Goal: Task Accomplishment & Management: Use online tool/utility

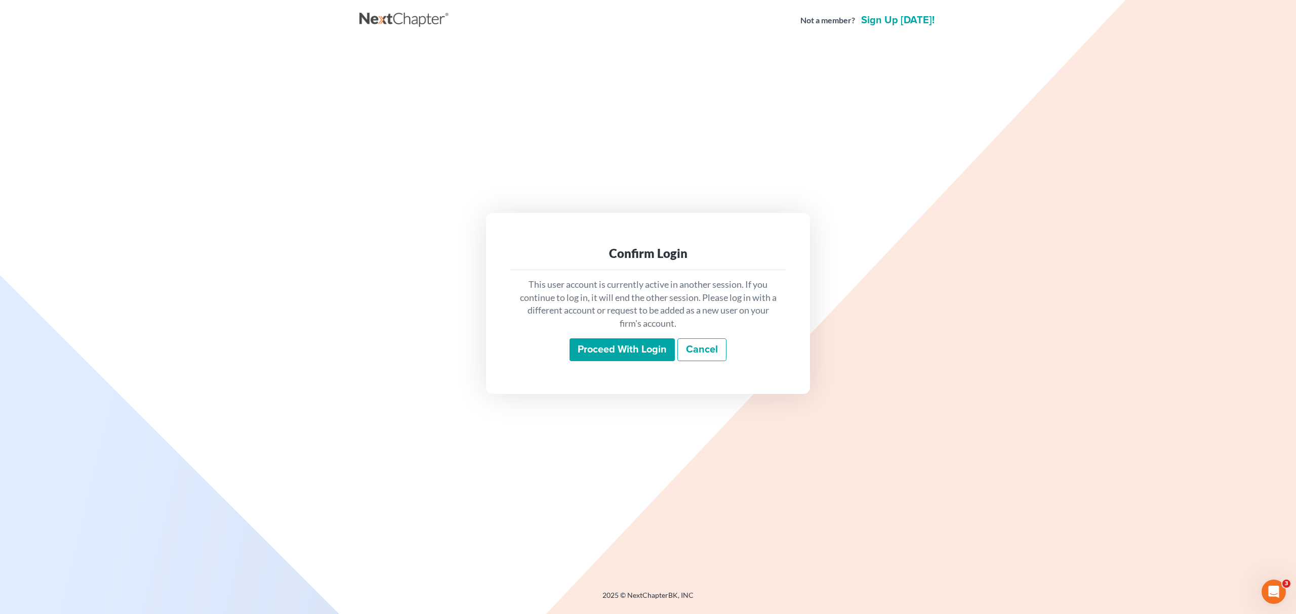
click at [606, 346] on input "Proceed with login" at bounding box center [621, 350] width 105 height 23
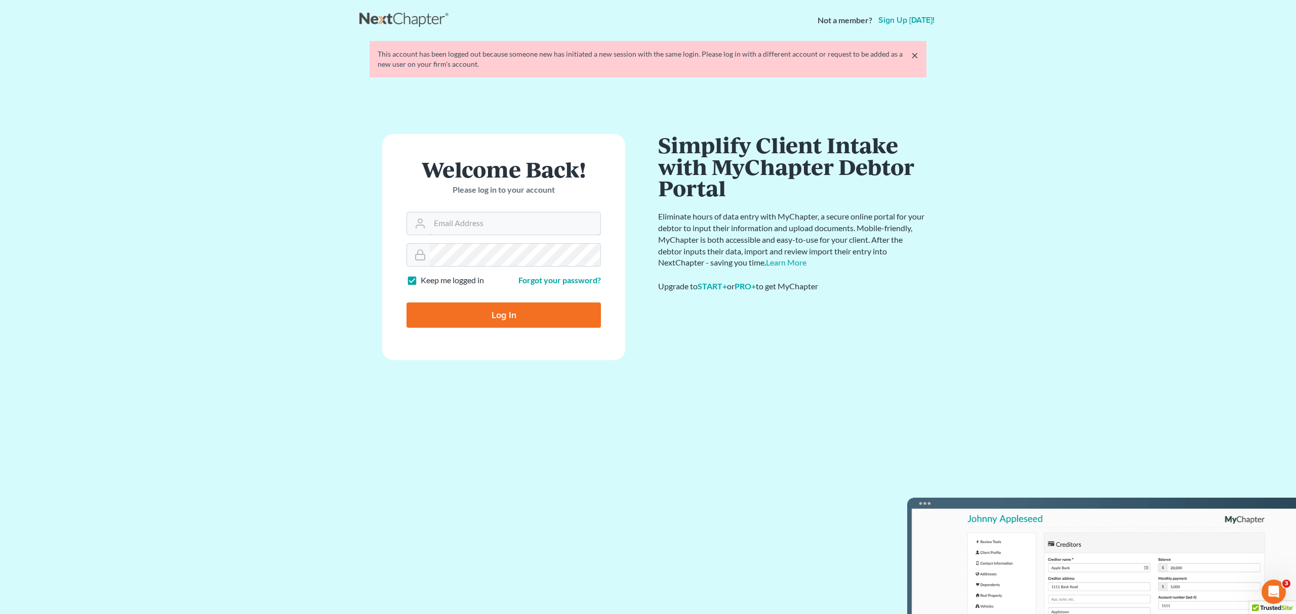
type input "contact@mvnlaw.com"
click at [509, 321] on input "Log In" at bounding box center [503, 315] width 194 height 25
type input "Thinking..."
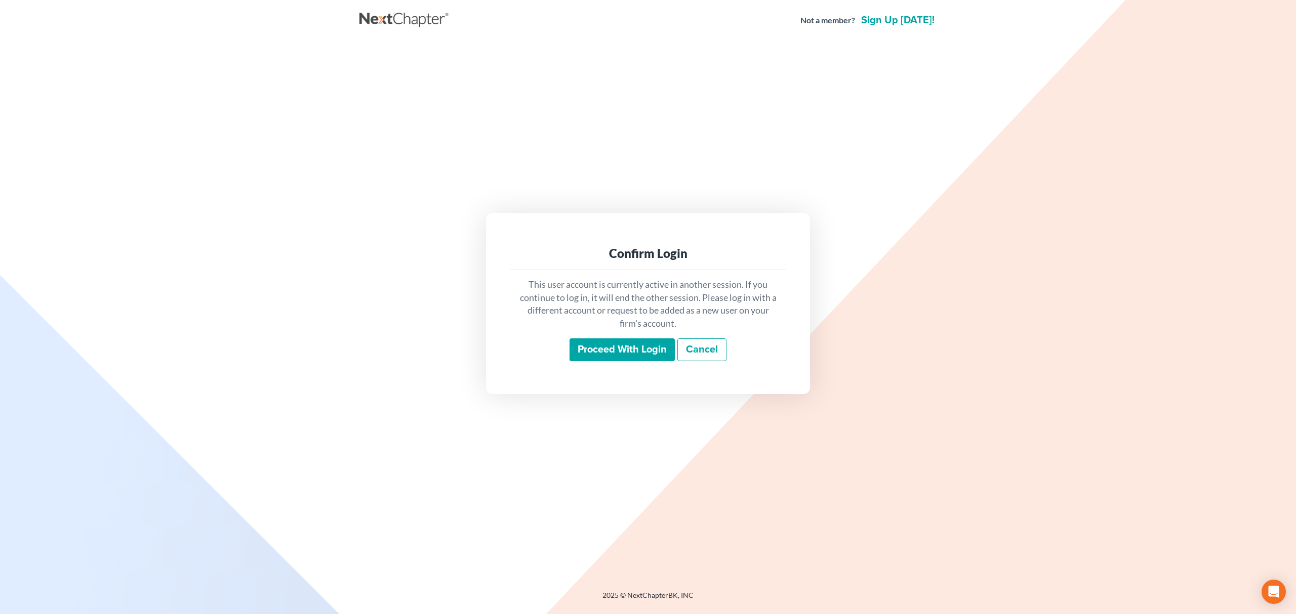
click at [622, 350] on input "Proceed with login" at bounding box center [621, 350] width 105 height 23
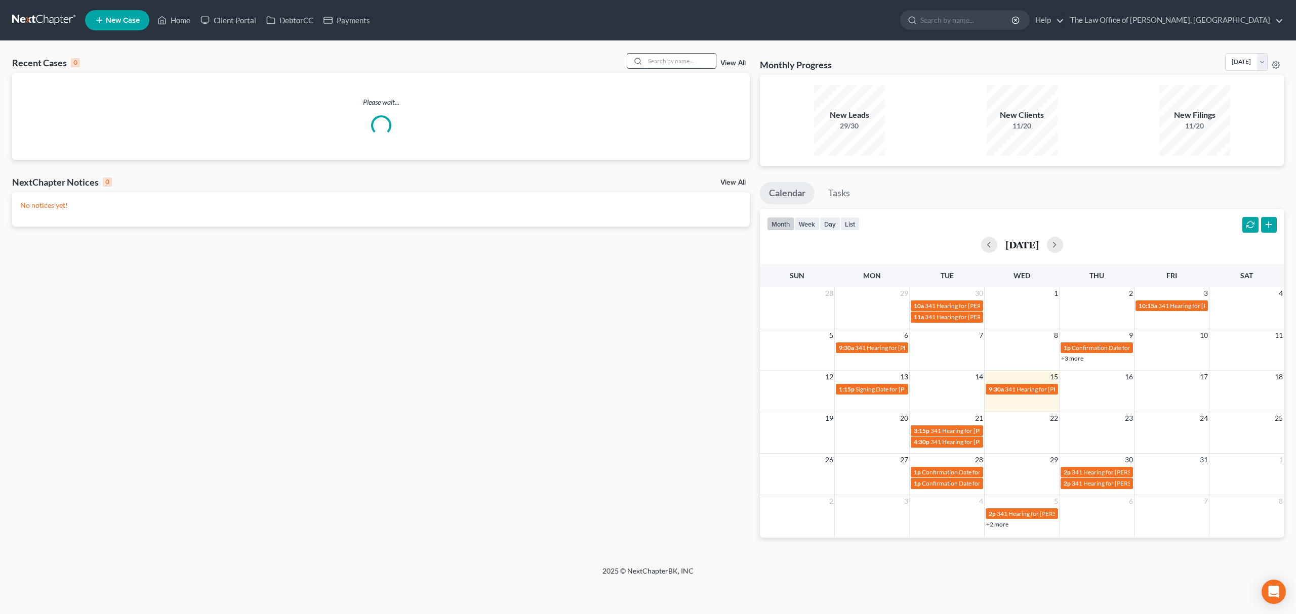
click at [701, 54] on input "search" at bounding box center [680, 61] width 71 height 15
paste input "Helektra Kehagias"
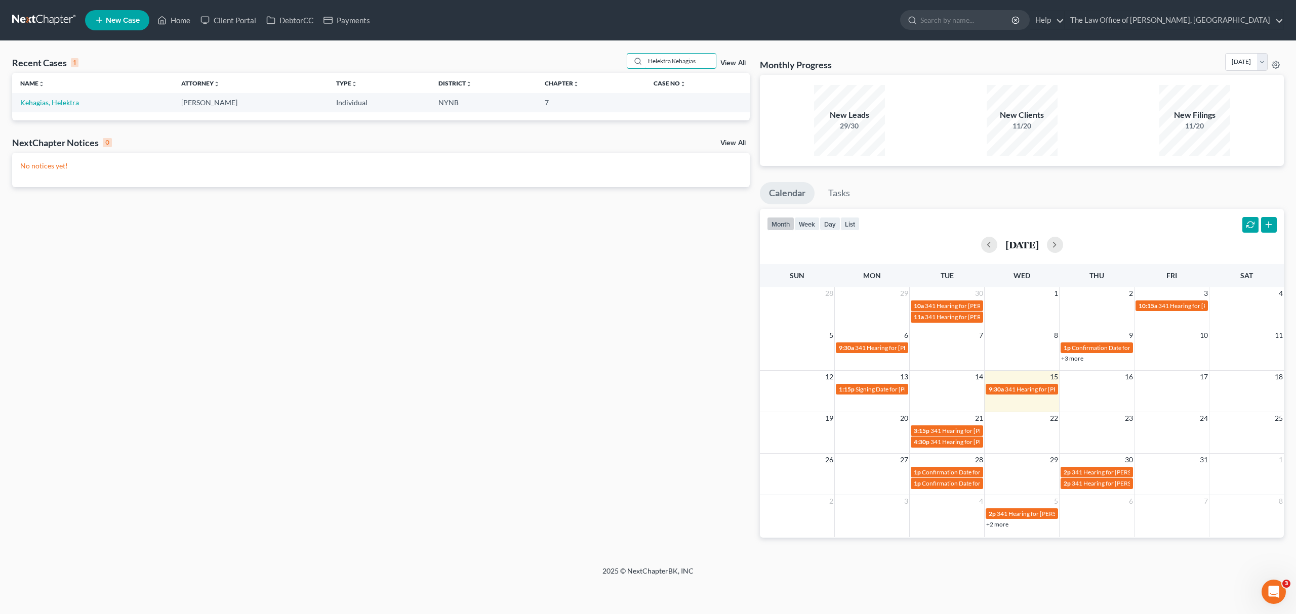
type input "Helektra Kehagias"
click at [41, 110] on td "Kehagias, Helektra" at bounding box center [92, 102] width 161 height 19
click at [53, 103] on link "Kehagias, Helektra" at bounding box center [49, 102] width 59 height 9
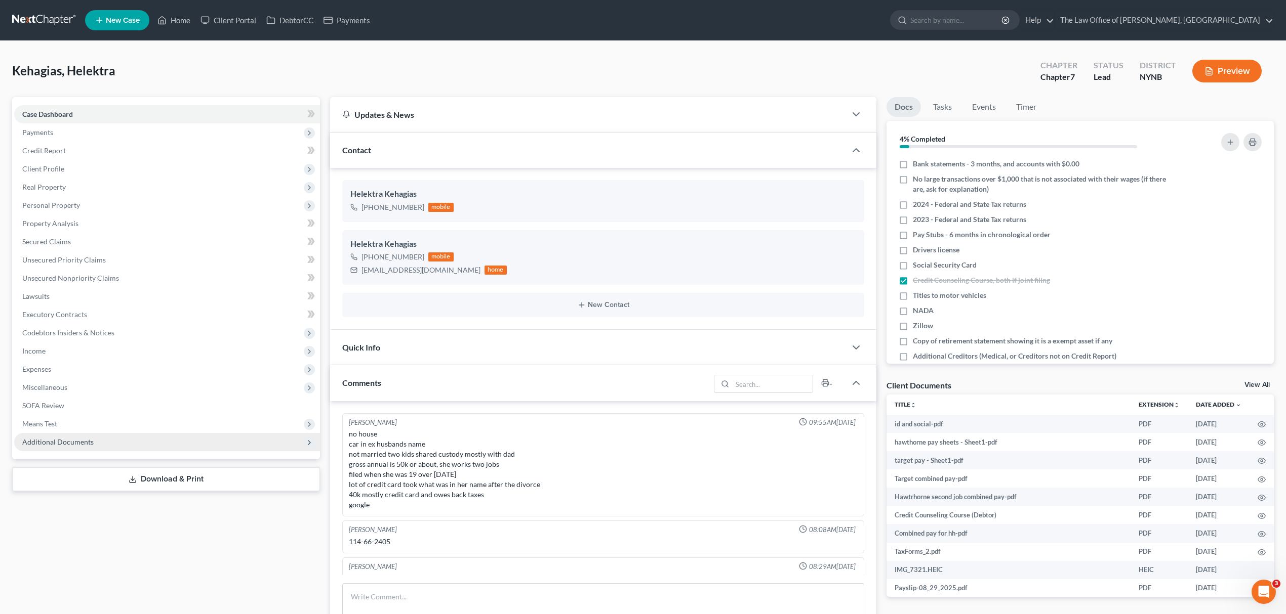
scroll to position [57, 0]
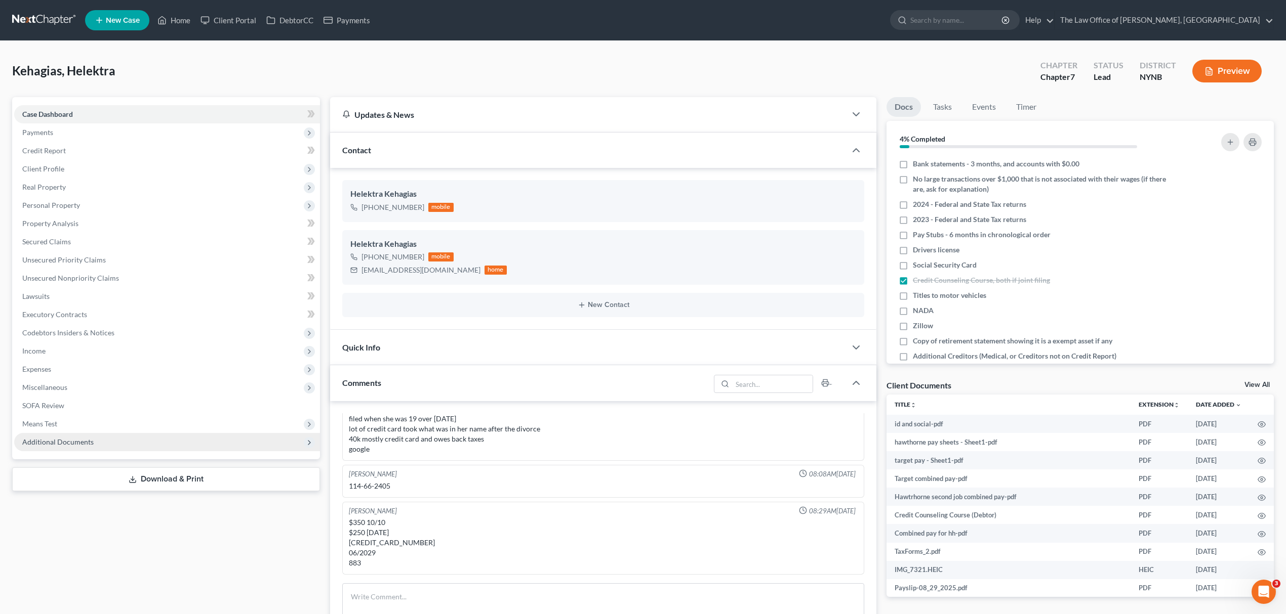
click at [115, 444] on span "Additional Documents" at bounding box center [167, 442] width 306 height 18
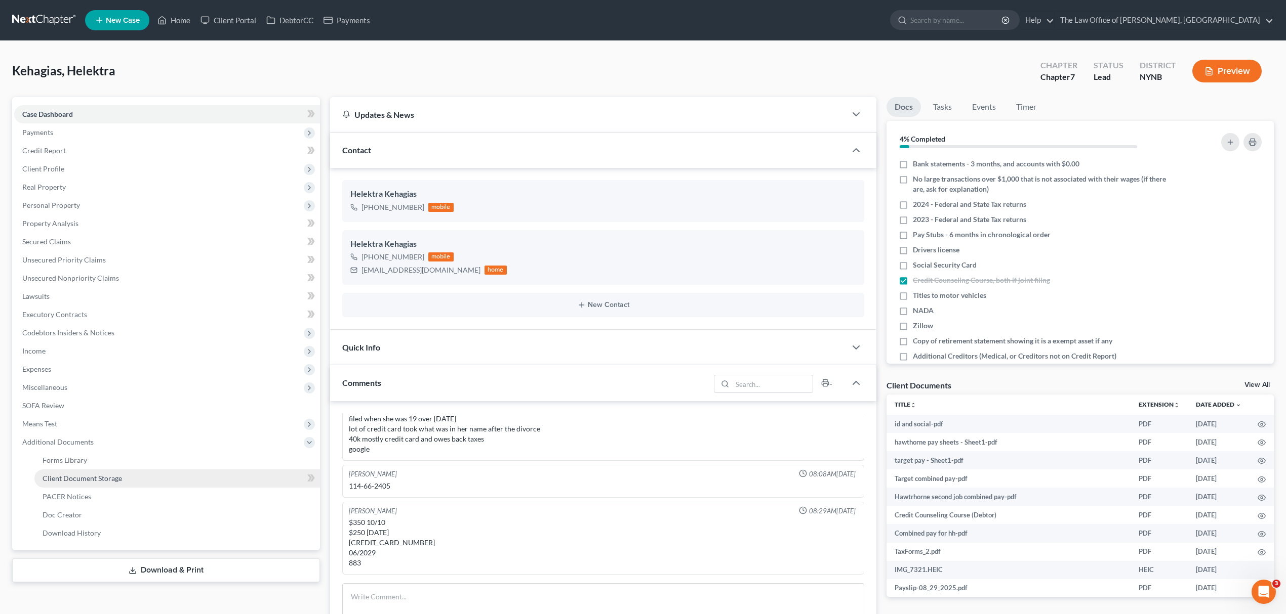
click at [171, 472] on link "Client Document Storage" at bounding box center [176, 479] width 285 height 18
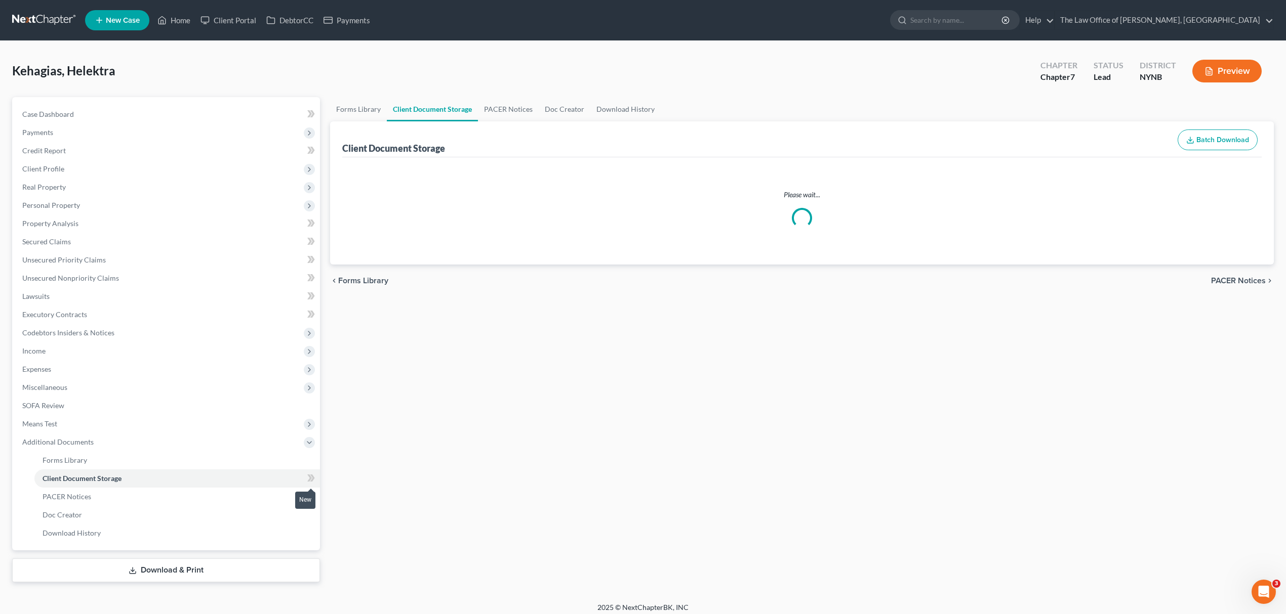
select select "5"
select select "1"
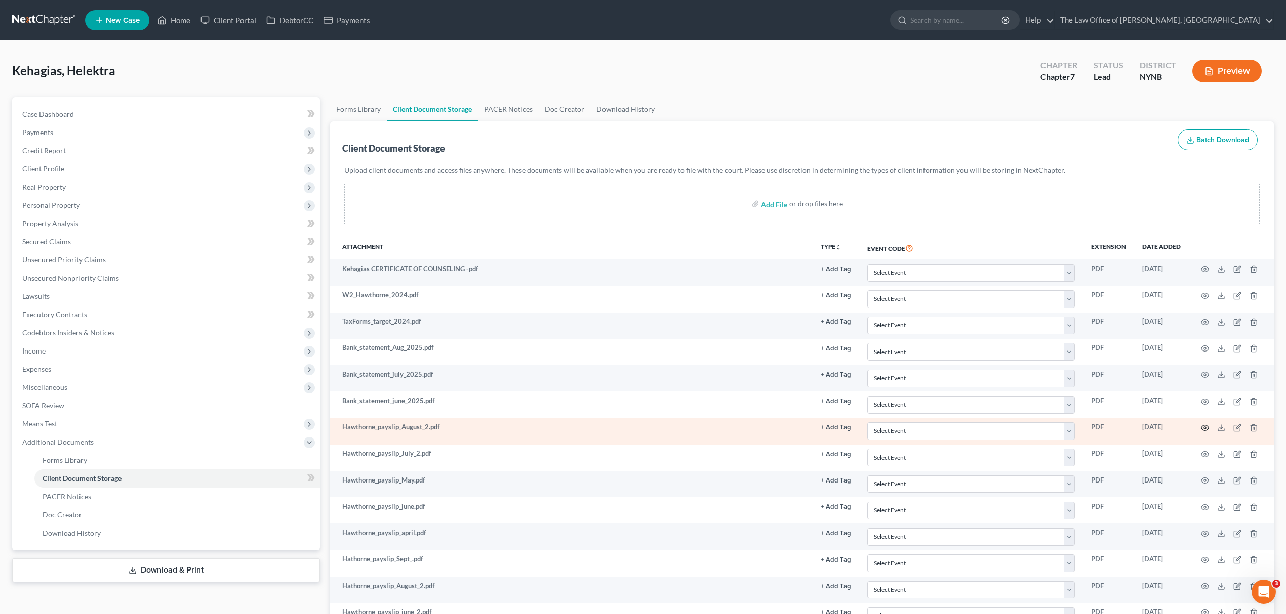
click at [1207, 425] on icon "button" at bounding box center [1205, 428] width 8 height 8
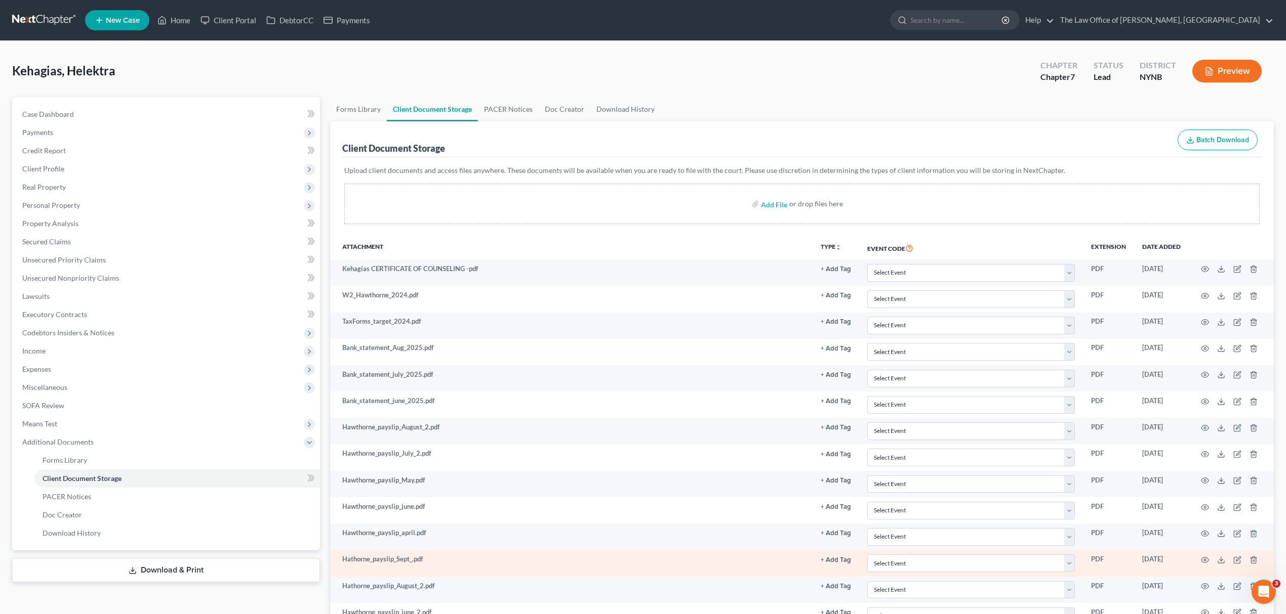
scroll to position [337, 0]
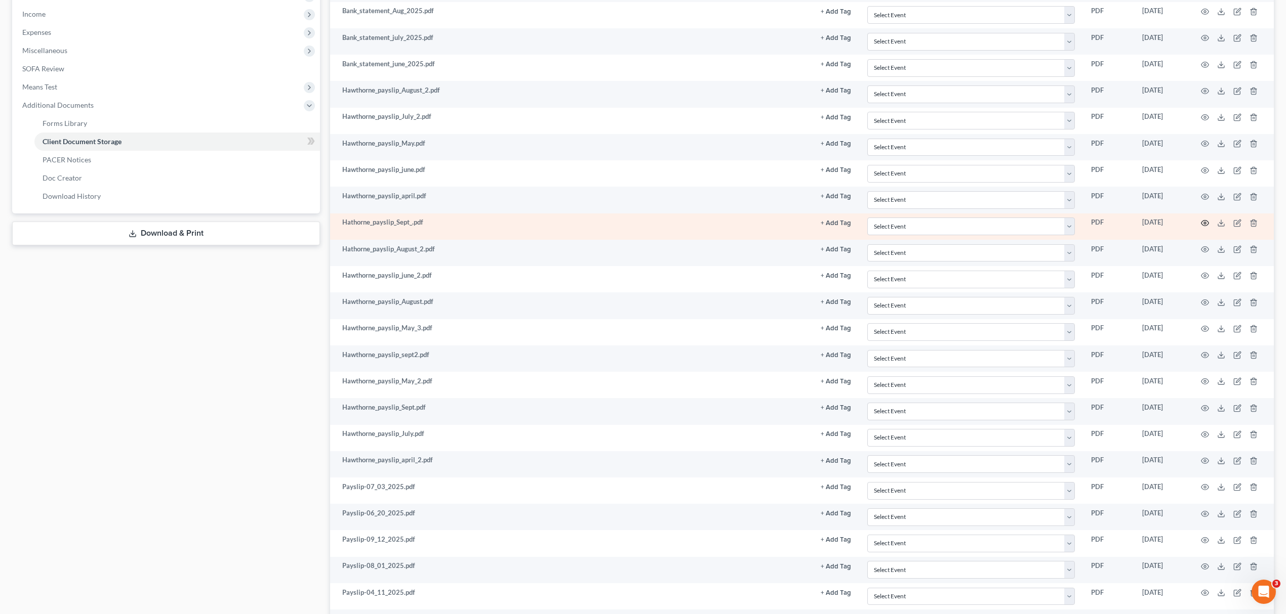
click at [1203, 222] on icon "button" at bounding box center [1205, 223] width 8 height 8
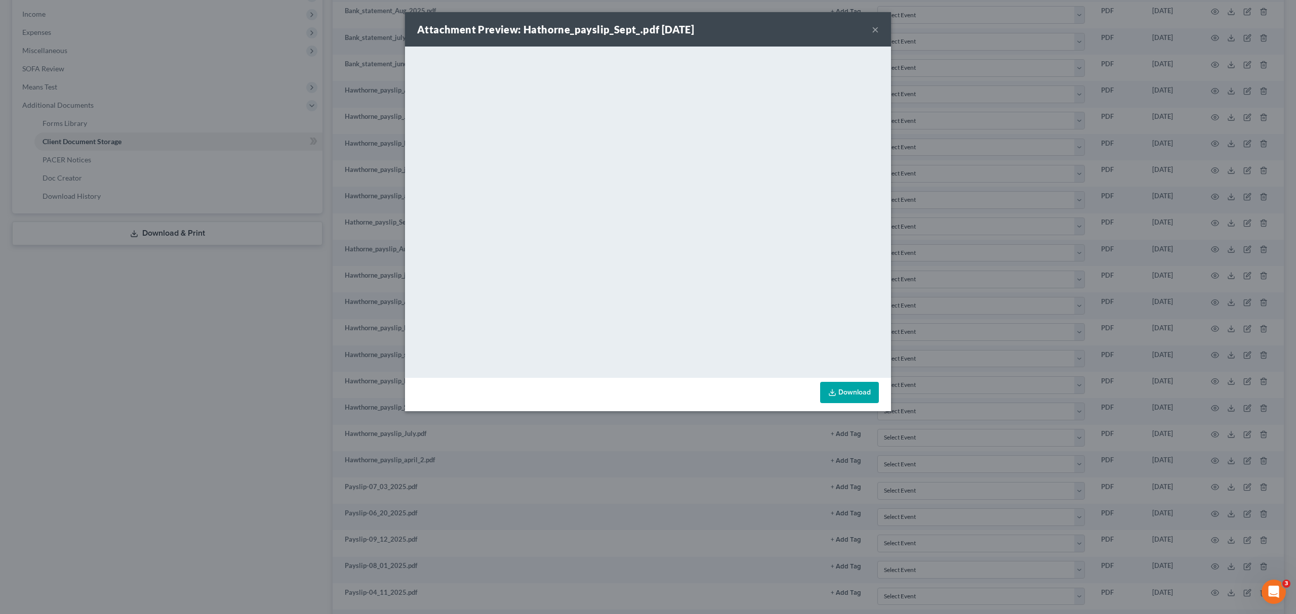
click at [873, 30] on button "×" at bounding box center [875, 29] width 7 height 12
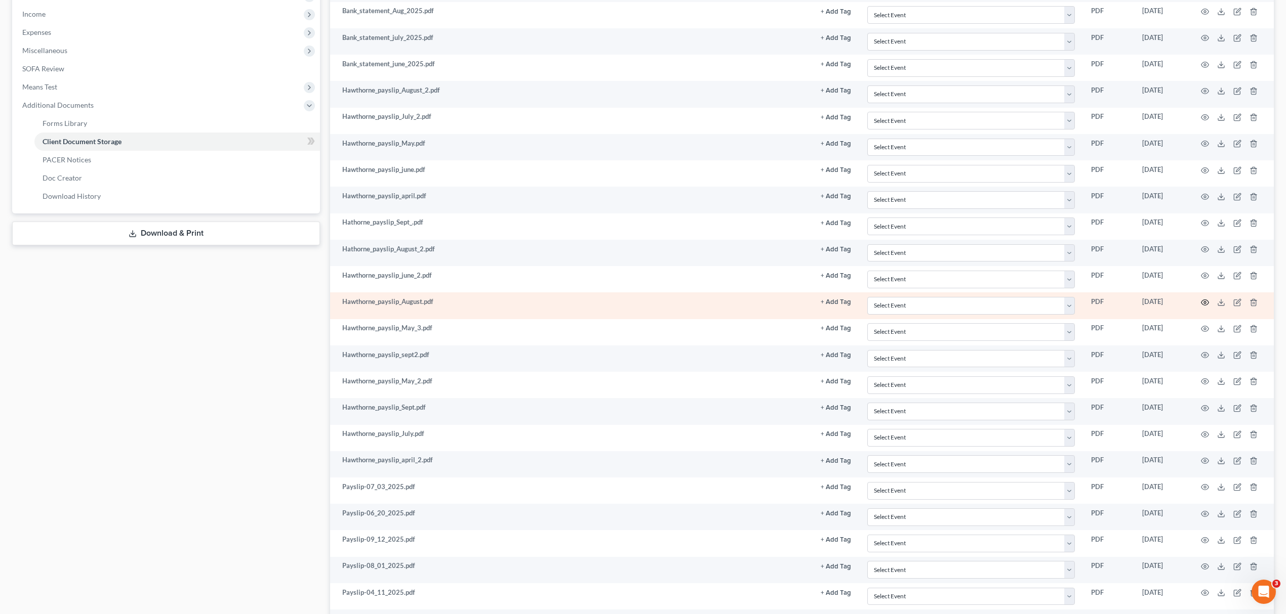
click at [1205, 307] on icon "button" at bounding box center [1205, 303] width 8 height 8
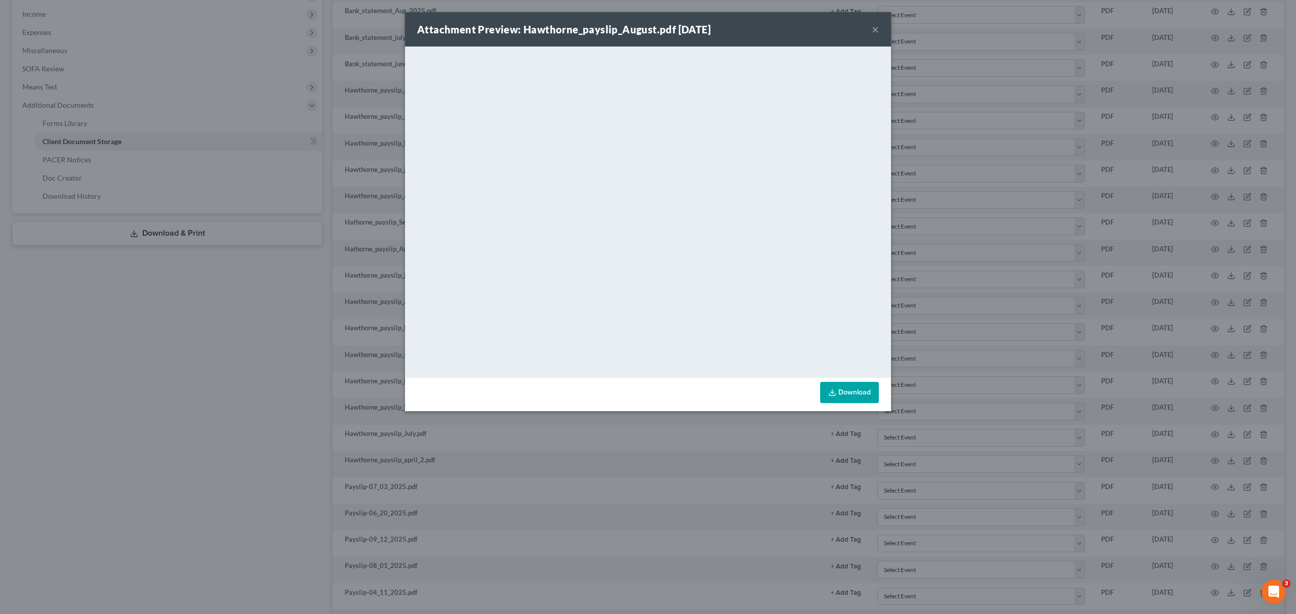
click at [870, 34] on div "Attachment Preview: Hawthorne_payslip_August.pdf 09/29/2025 ×" at bounding box center [648, 29] width 486 height 34
click at [872, 31] on button "×" at bounding box center [875, 29] width 7 height 12
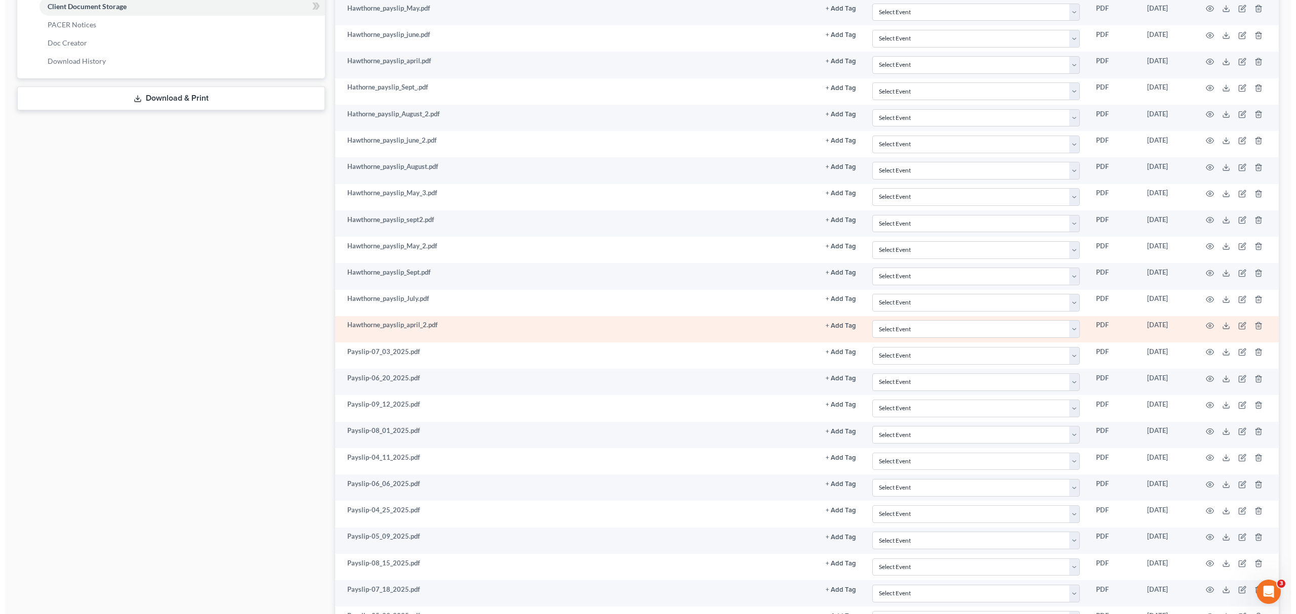
scroll to position [540, 0]
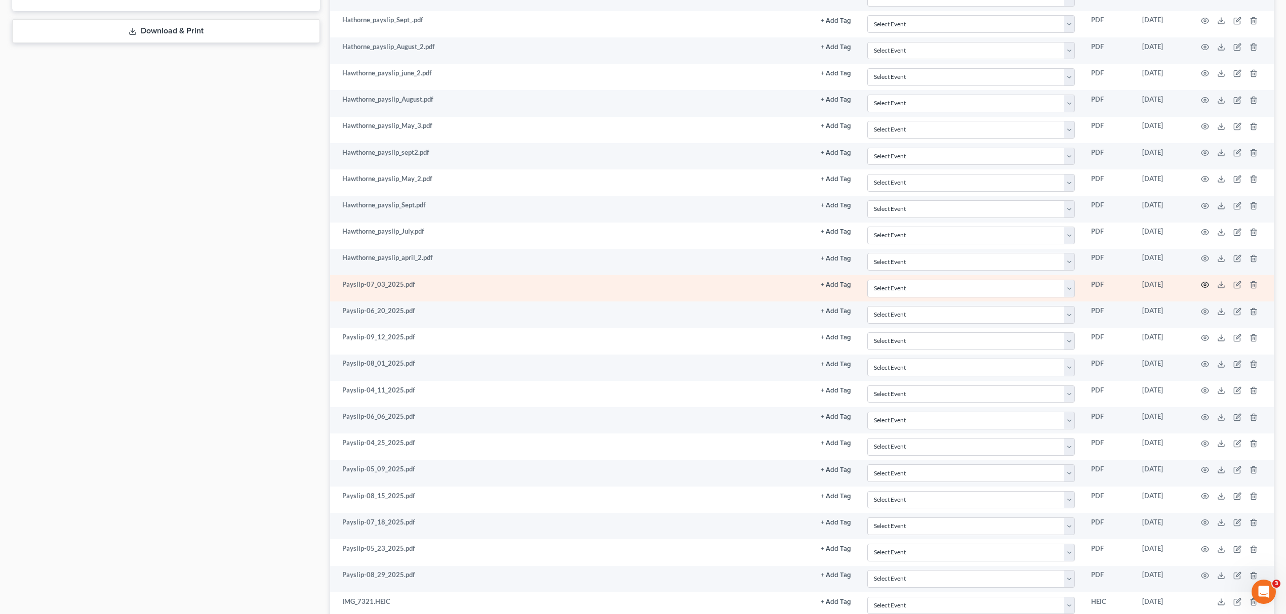
click at [1201, 288] on icon "button" at bounding box center [1205, 285] width 8 height 6
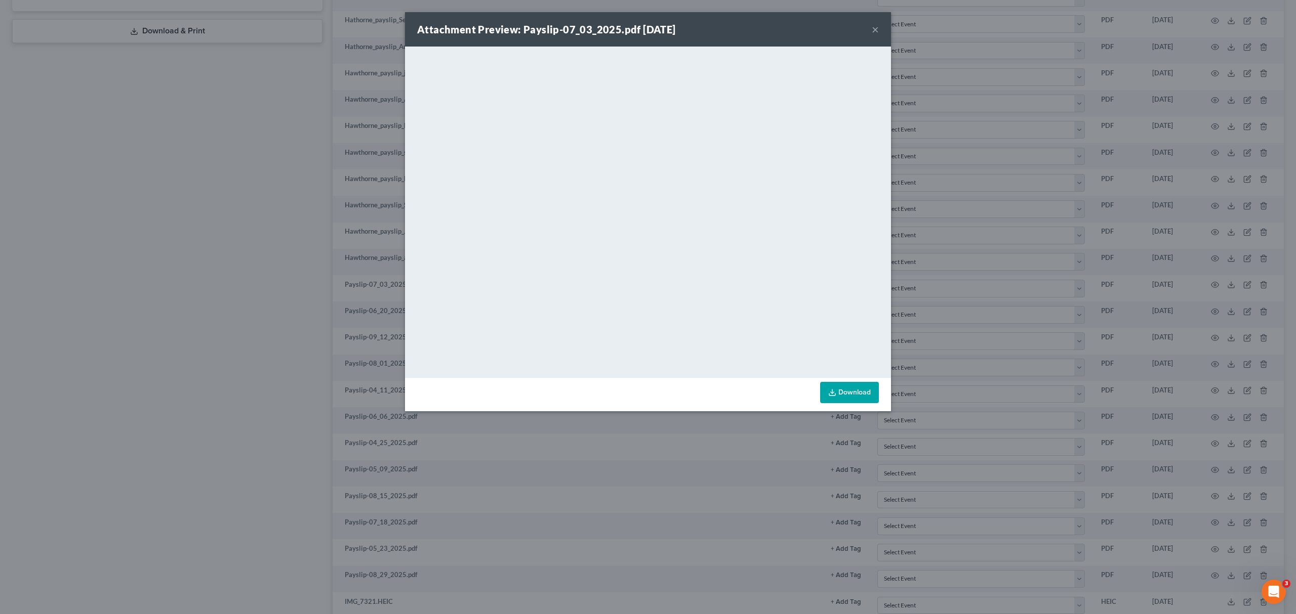
click at [877, 31] on button "×" at bounding box center [875, 29] width 7 height 12
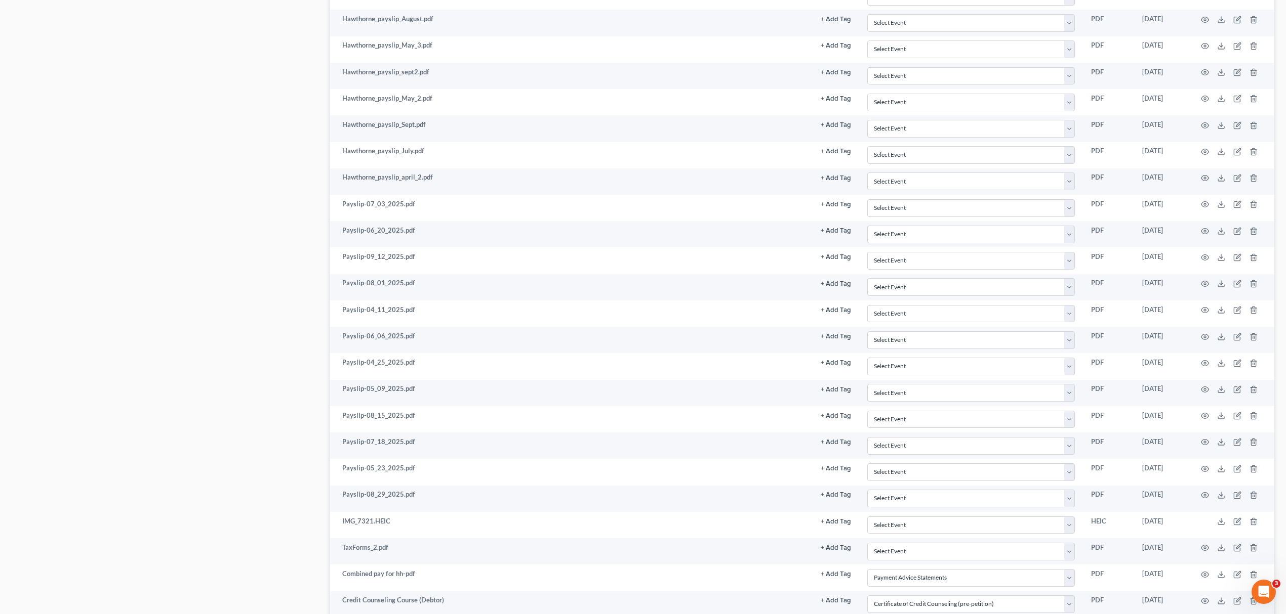
scroll to position [810, 0]
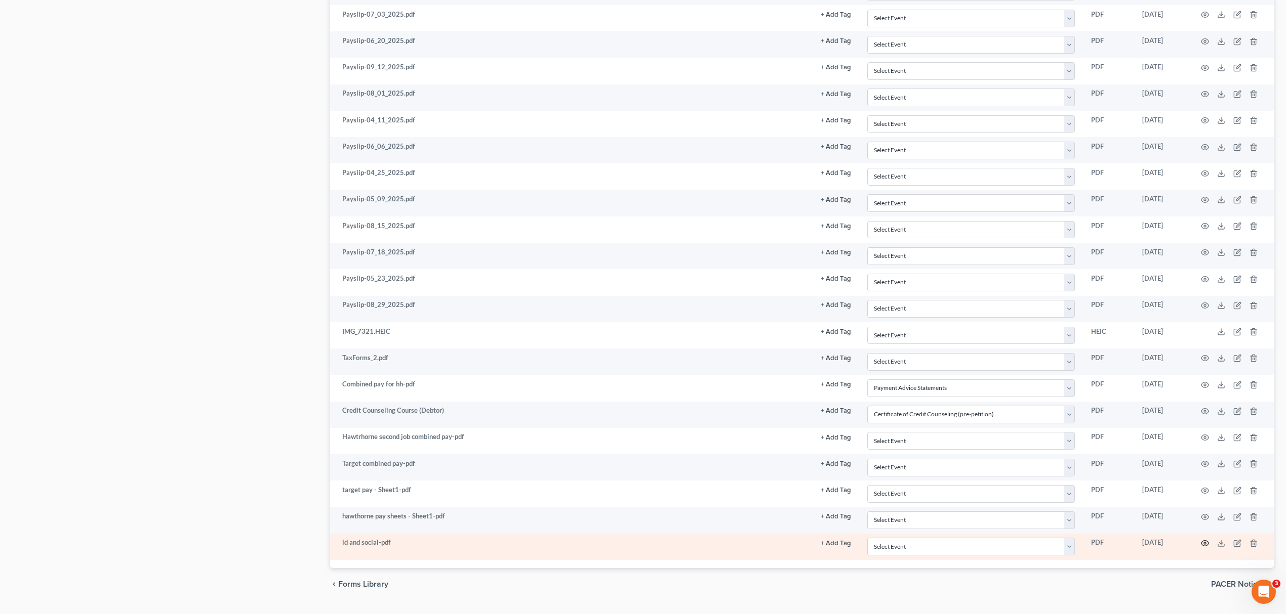
click at [1203, 548] on icon "button" at bounding box center [1205, 544] width 8 height 8
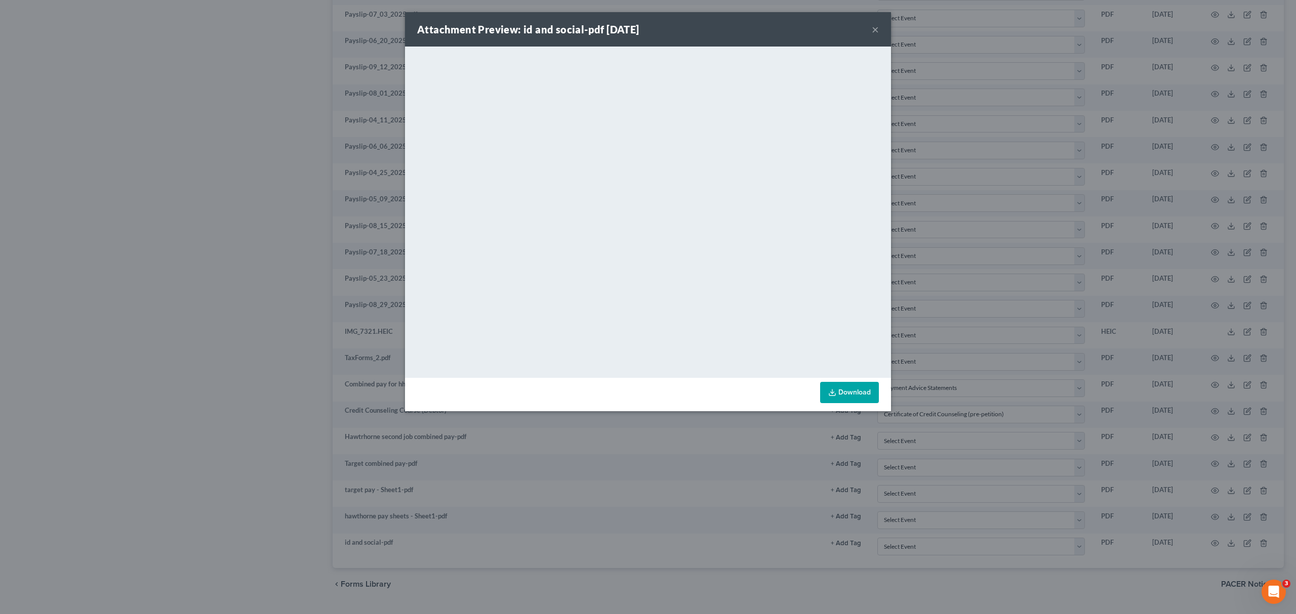
click at [881, 27] on div "Attachment Preview: id and social-pdf 09/30/2025 ×" at bounding box center [648, 29] width 486 height 34
click at [877, 26] on button "×" at bounding box center [875, 29] width 7 height 12
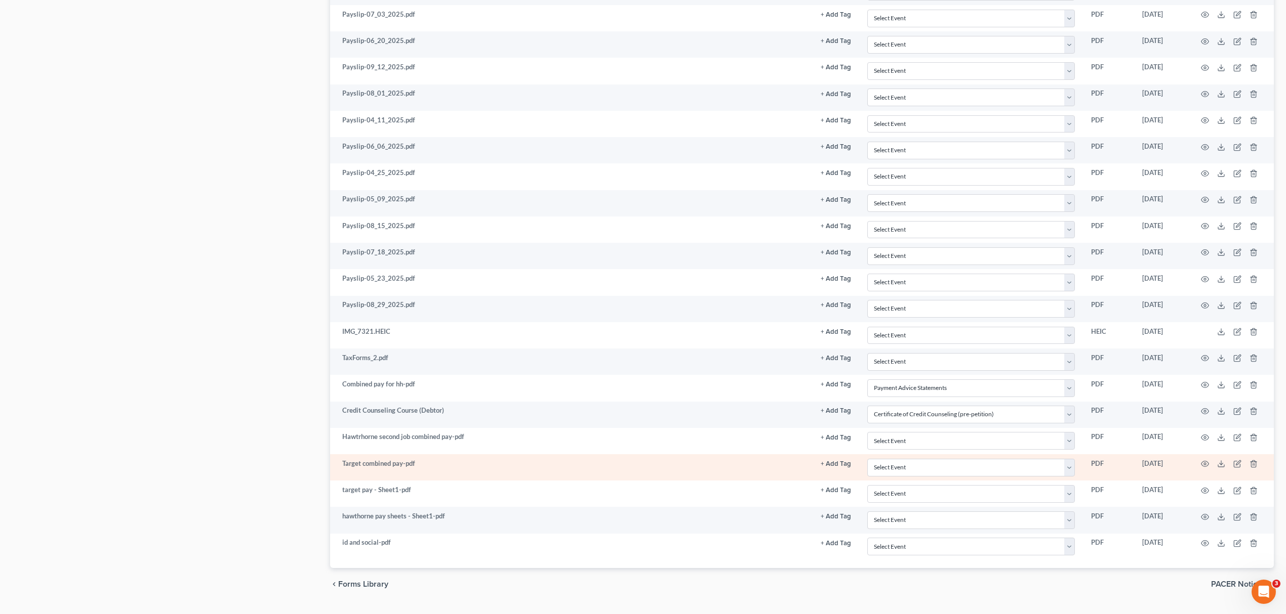
click at [1195, 474] on td at bounding box center [1230, 467] width 85 height 26
click at [1204, 468] on icon "button" at bounding box center [1205, 464] width 8 height 8
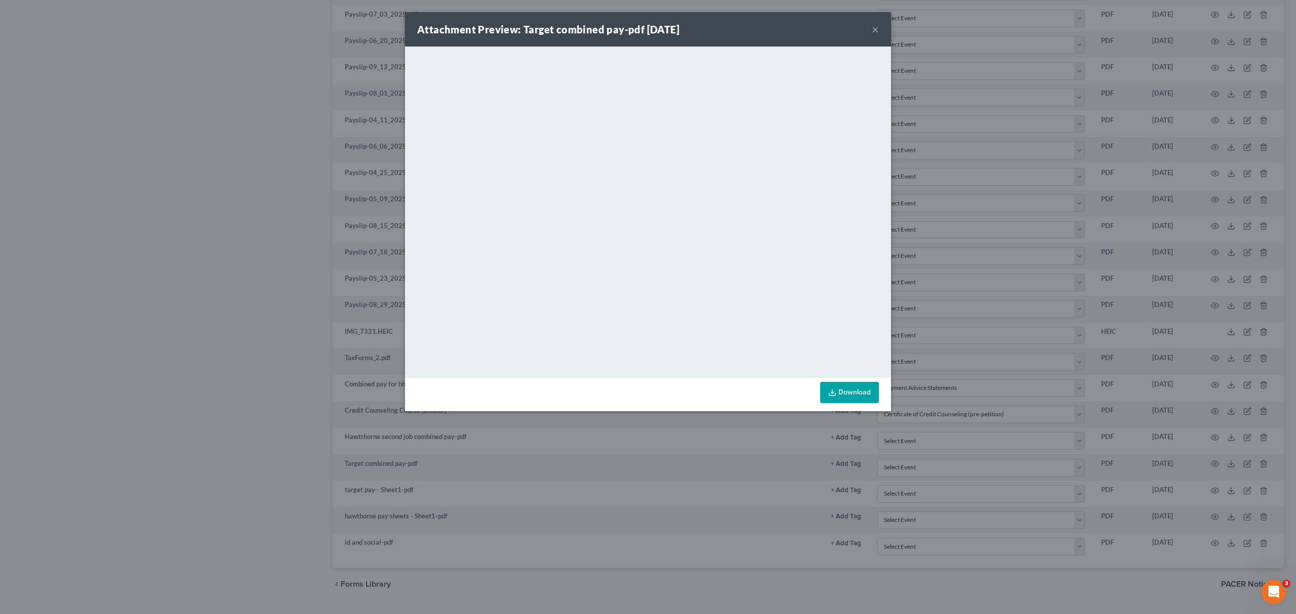
click at [878, 31] on button "×" at bounding box center [875, 29] width 7 height 12
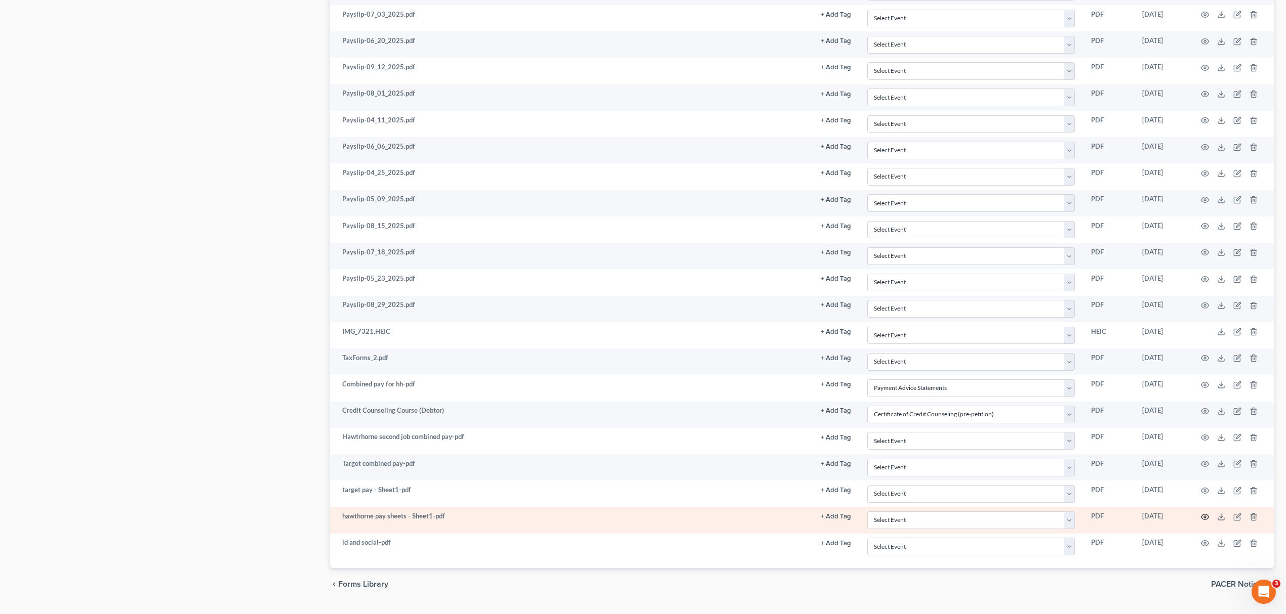
click at [1205, 518] on circle "button" at bounding box center [1205, 517] width 2 height 2
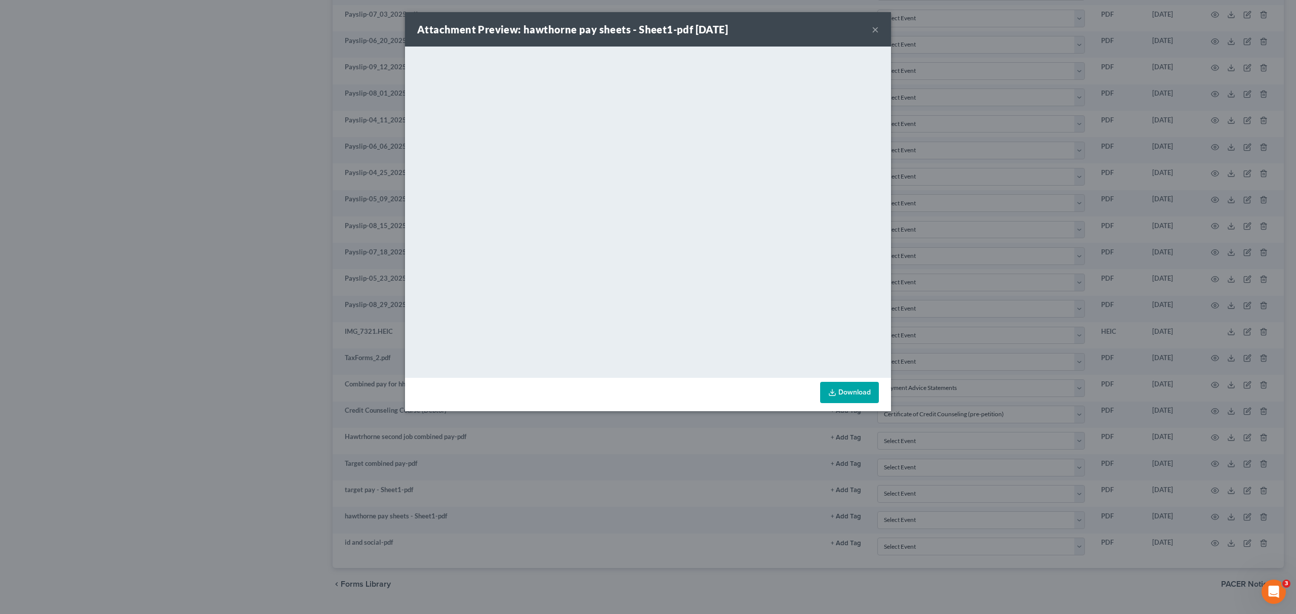
click at [872, 30] on button "×" at bounding box center [875, 29] width 7 height 12
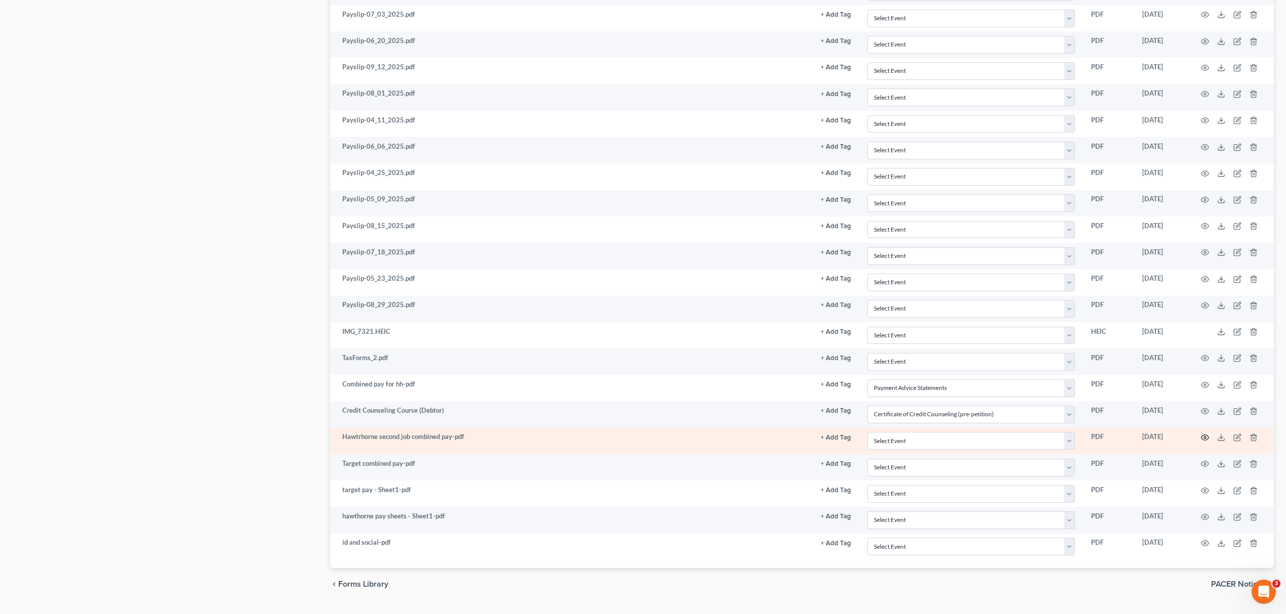
click at [1207, 442] on icon "button" at bounding box center [1205, 438] width 8 height 8
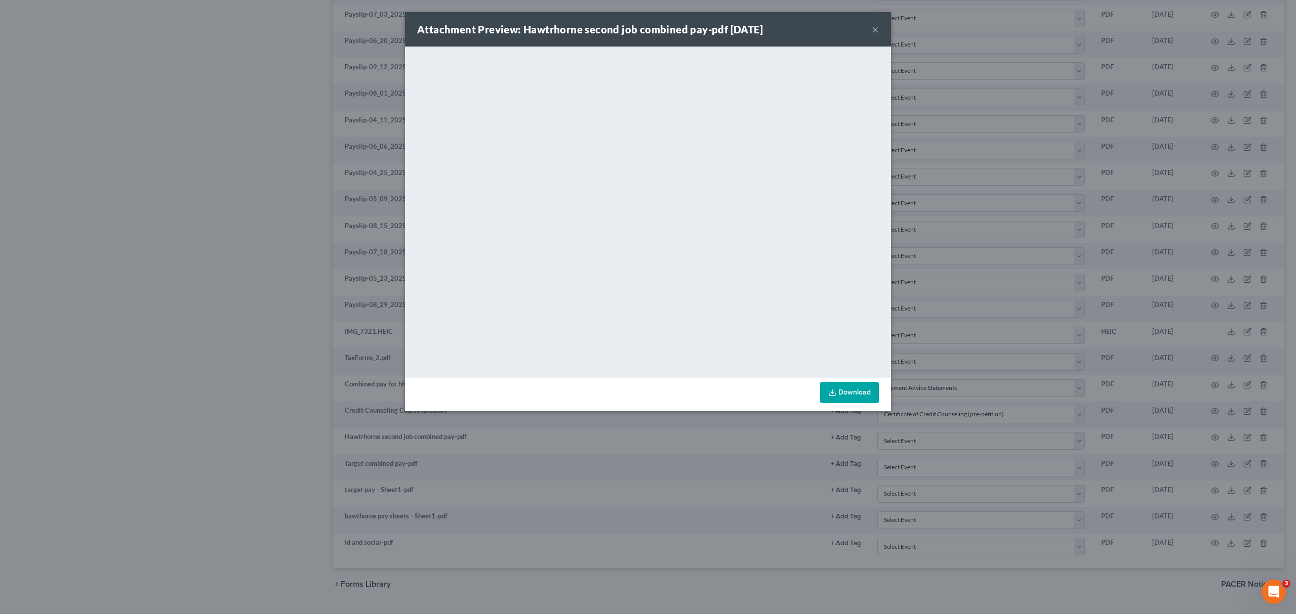
click at [876, 27] on button "×" at bounding box center [875, 29] width 7 height 12
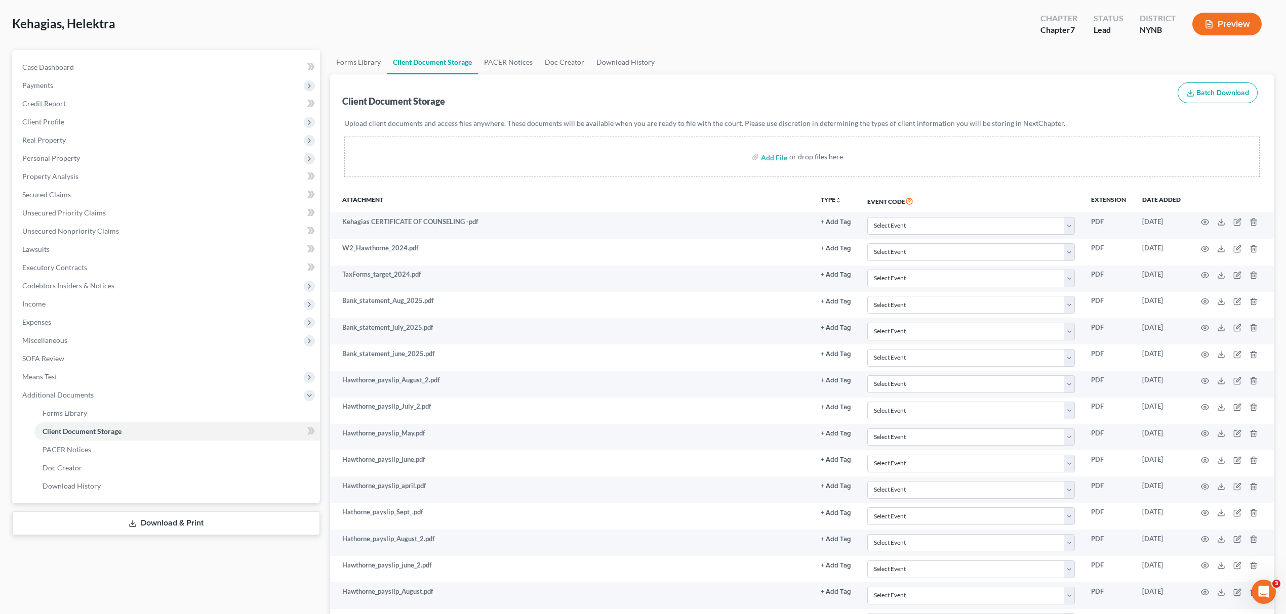
scroll to position [0, 0]
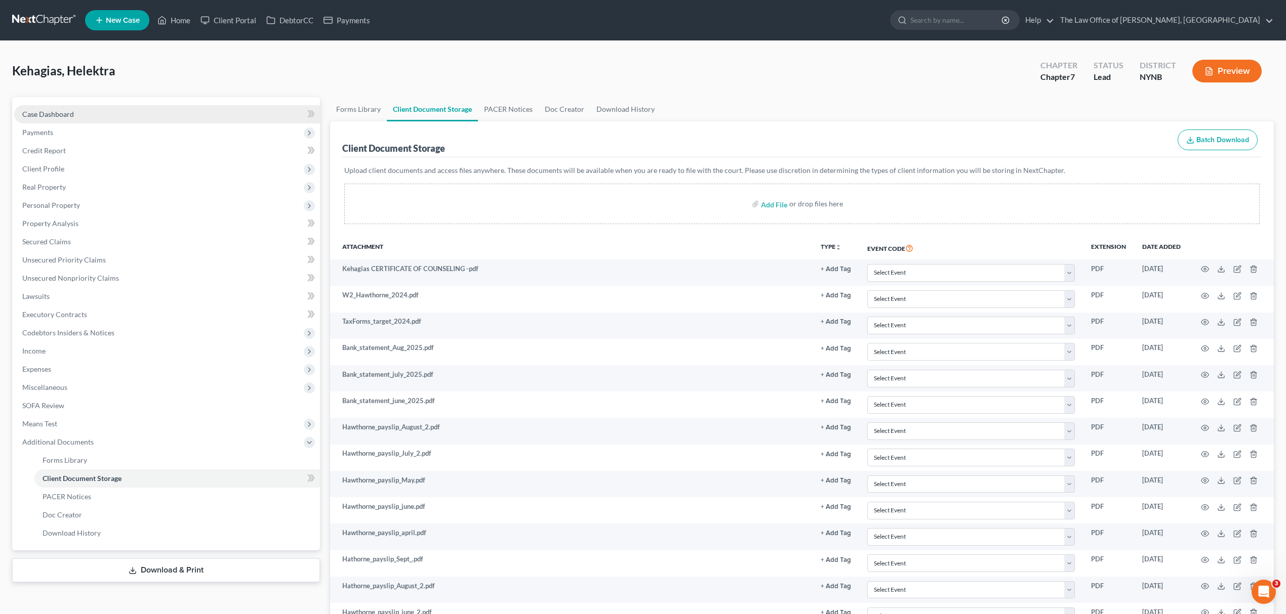
click at [153, 108] on link "Case Dashboard" at bounding box center [167, 114] width 306 height 18
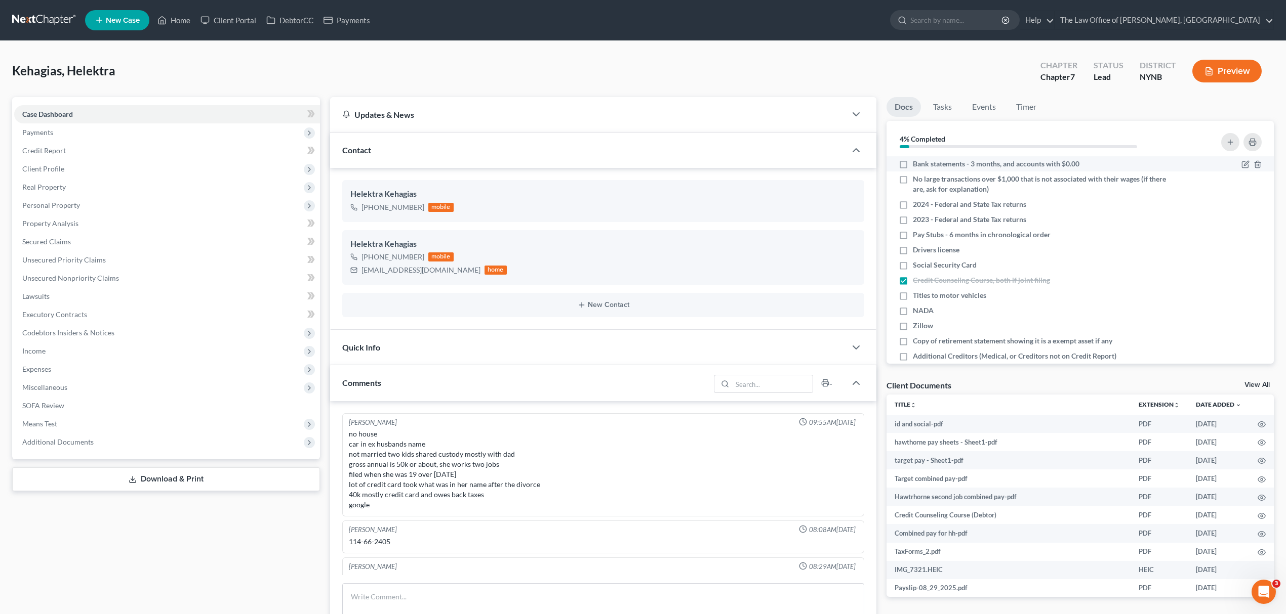
scroll to position [57, 0]
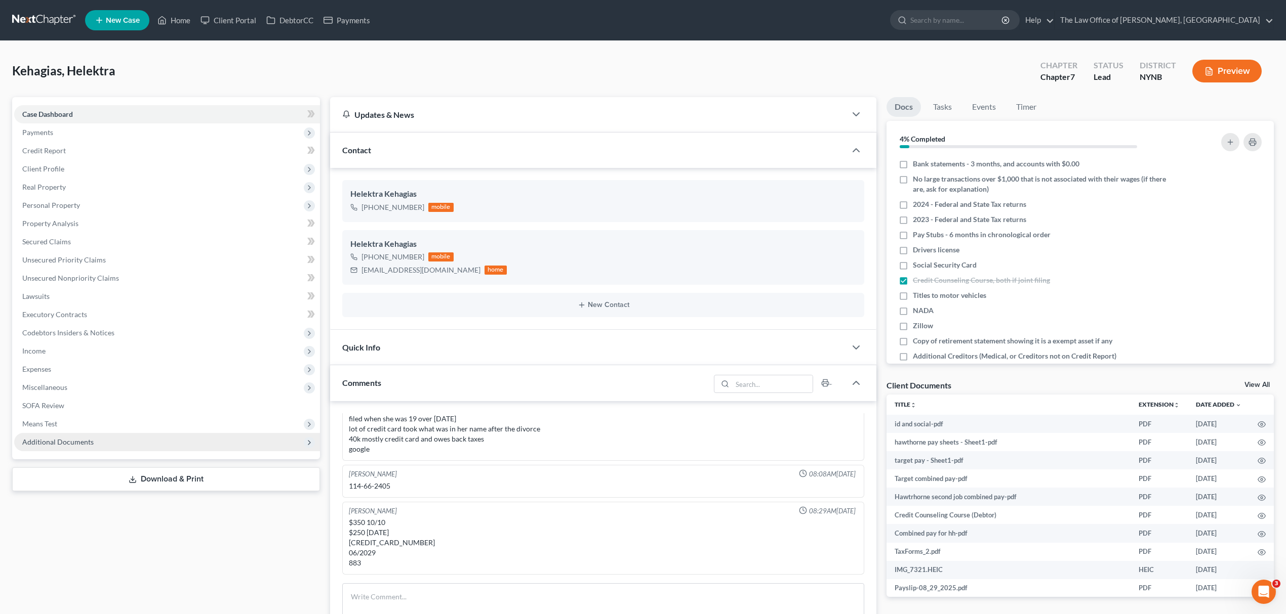
click at [167, 445] on span "Additional Documents" at bounding box center [167, 442] width 306 height 18
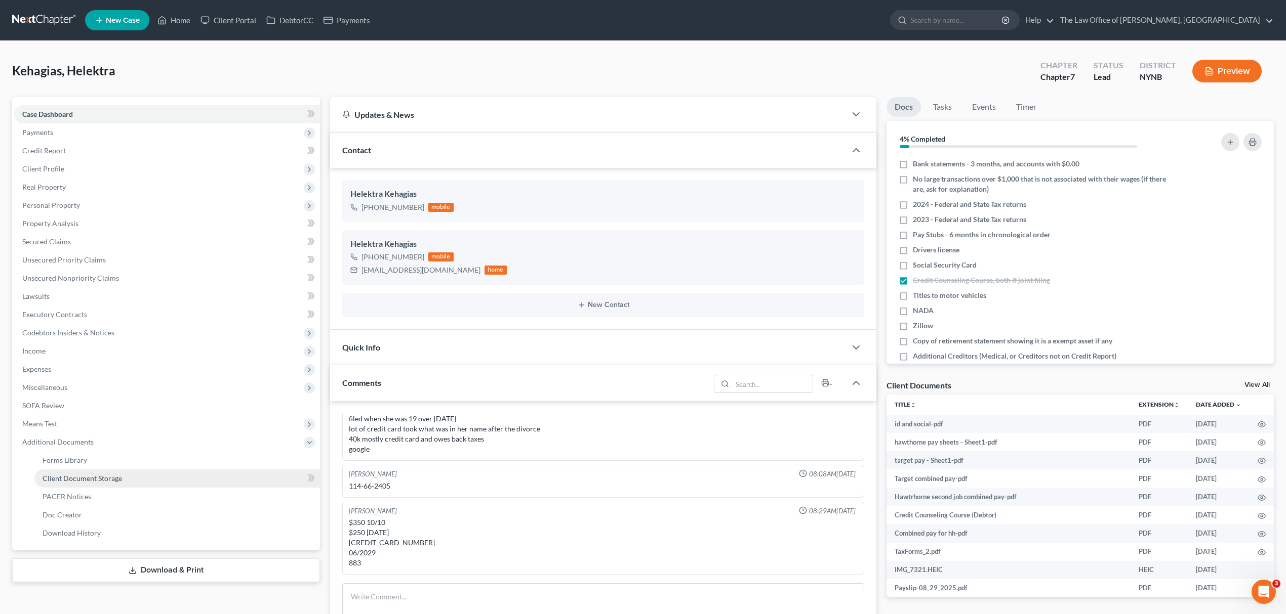
click at [205, 483] on link "Client Document Storage" at bounding box center [176, 479] width 285 height 18
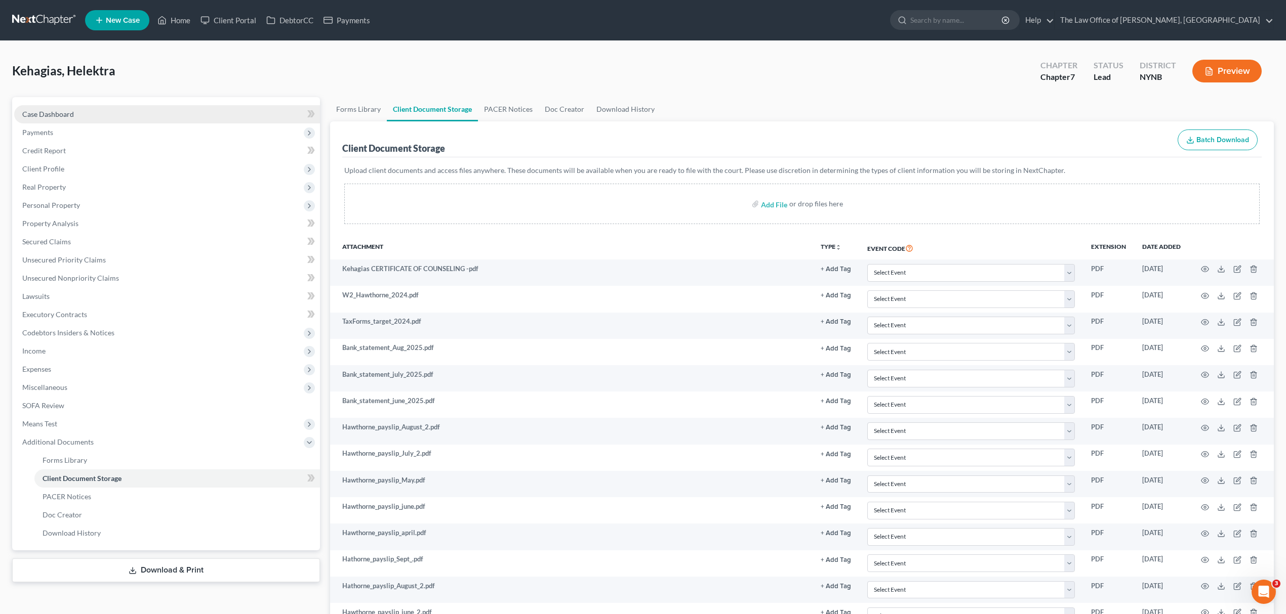
click at [68, 99] on div "Case Dashboard Payments Invoices Payments Payments Credit Report Client Profile…" at bounding box center [166, 323] width 308 height 453
click at [70, 110] on span "Case Dashboard" at bounding box center [48, 114] width 52 height 9
click at [67, 110] on span "Case Dashboard" at bounding box center [48, 114] width 52 height 9
click at [100, 116] on link "Case Dashboard" at bounding box center [167, 114] width 306 height 18
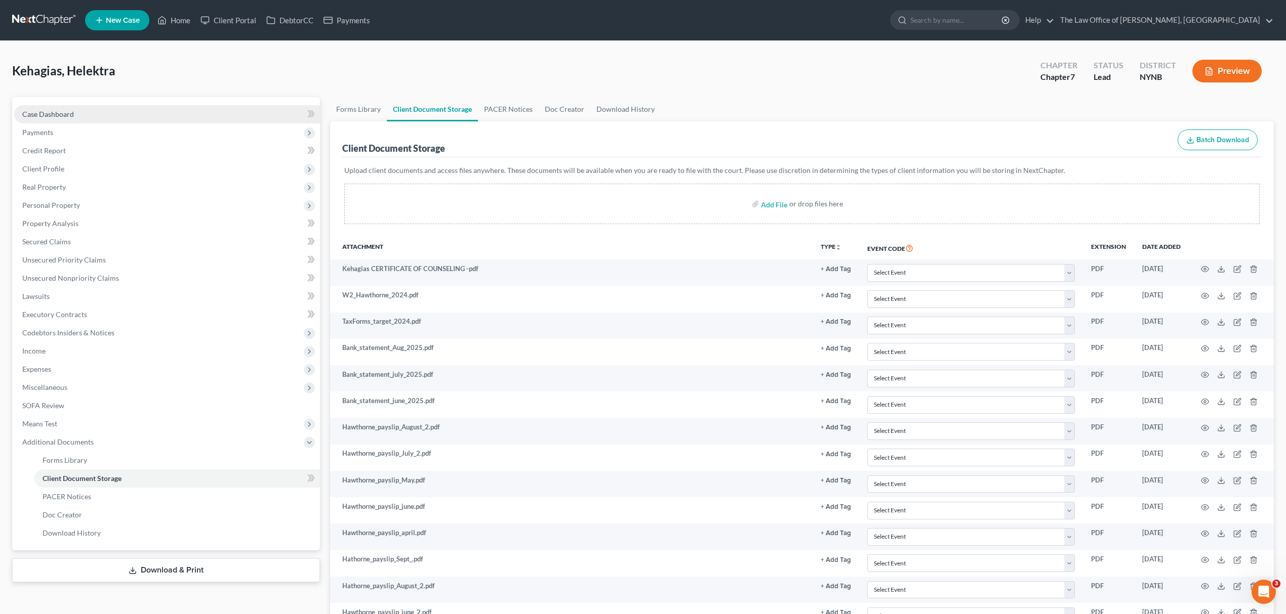
click at [100, 116] on link "Case Dashboard" at bounding box center [167, 114] width 306 height 18
click at [111, 116] on link "Case Dashboard" at bounding box center [167, 114] width 306 height 18
click at [160, 116] on link "Case Dashboard" at bounding box center [167, 114] width 306 height 18
click at [292, 106] on link "Case Dashboard" at bounding box center [167, 114] width 306 height 18
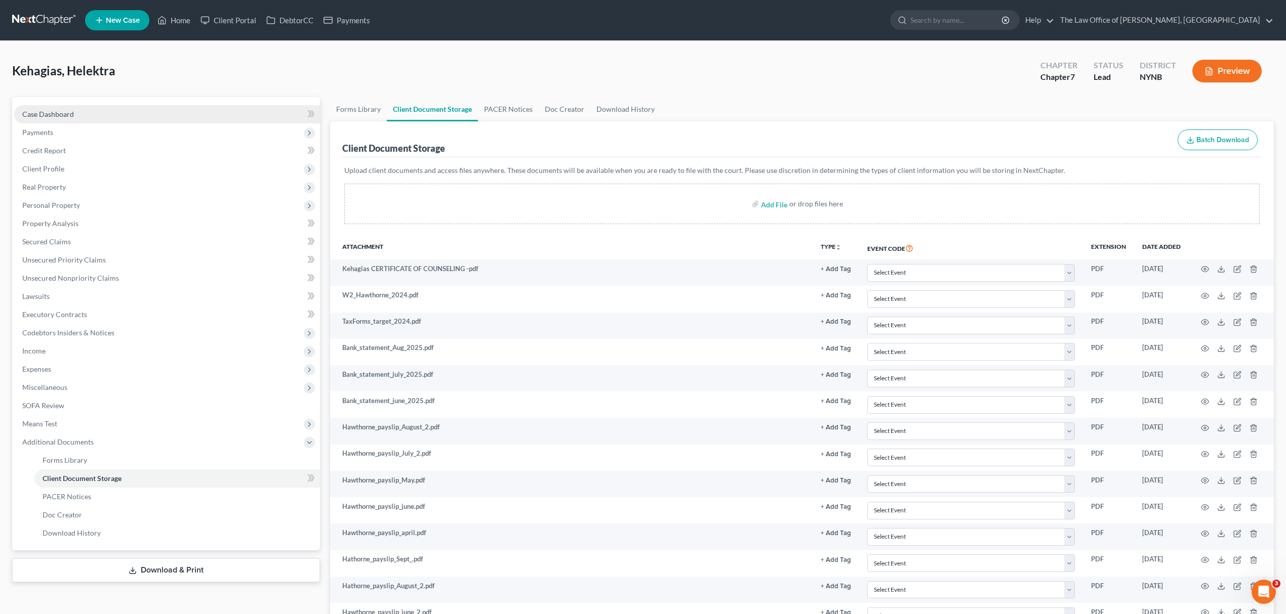
click at [179, 116] on link "Case Dashboard" at bounding box center [167, 114] width 306 height 18
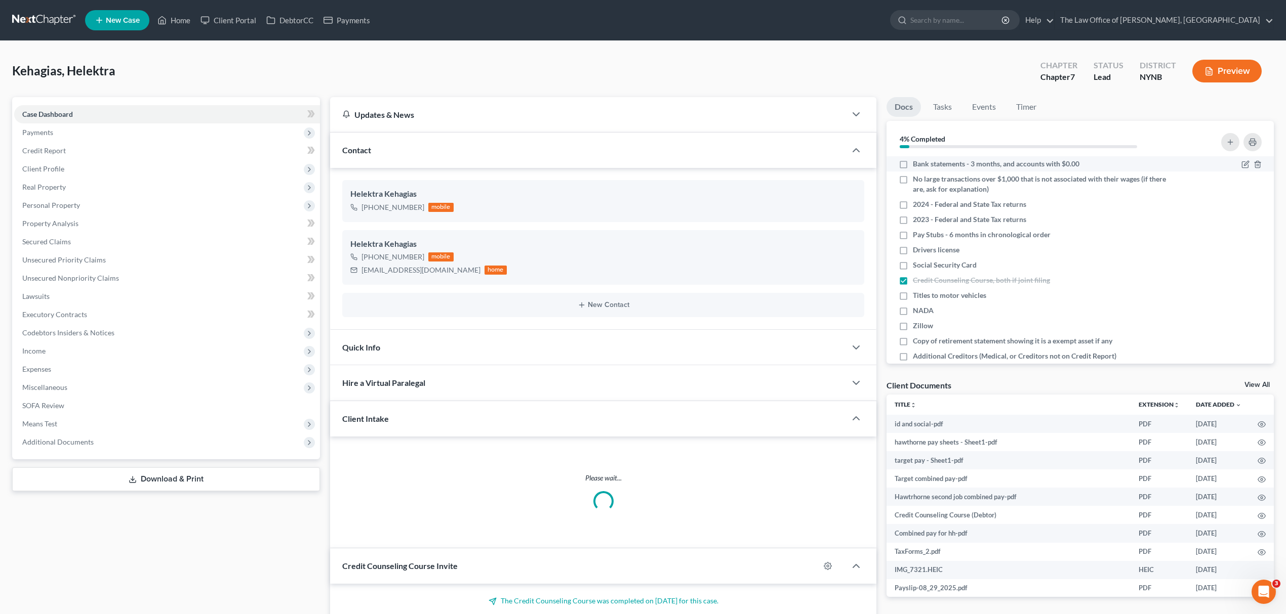
click at [1019, 162] on span "Bank statements - 3 months, and accounts with $0.00" at bounding box center [996, 164] width 167 height 10
click at [923, 162] on input "Bank statements - 3 months, and accounts with $0.00" at bounding box center [920, 162] width 7 height 7
checkbox input "true"
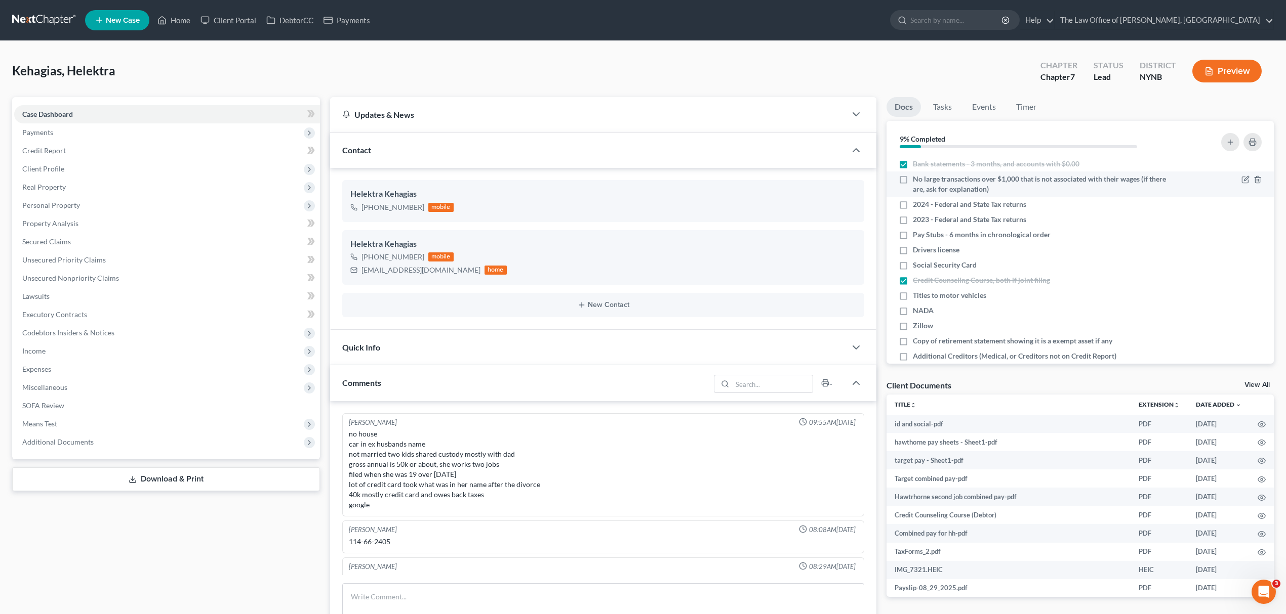
scroll to position [57, 0]
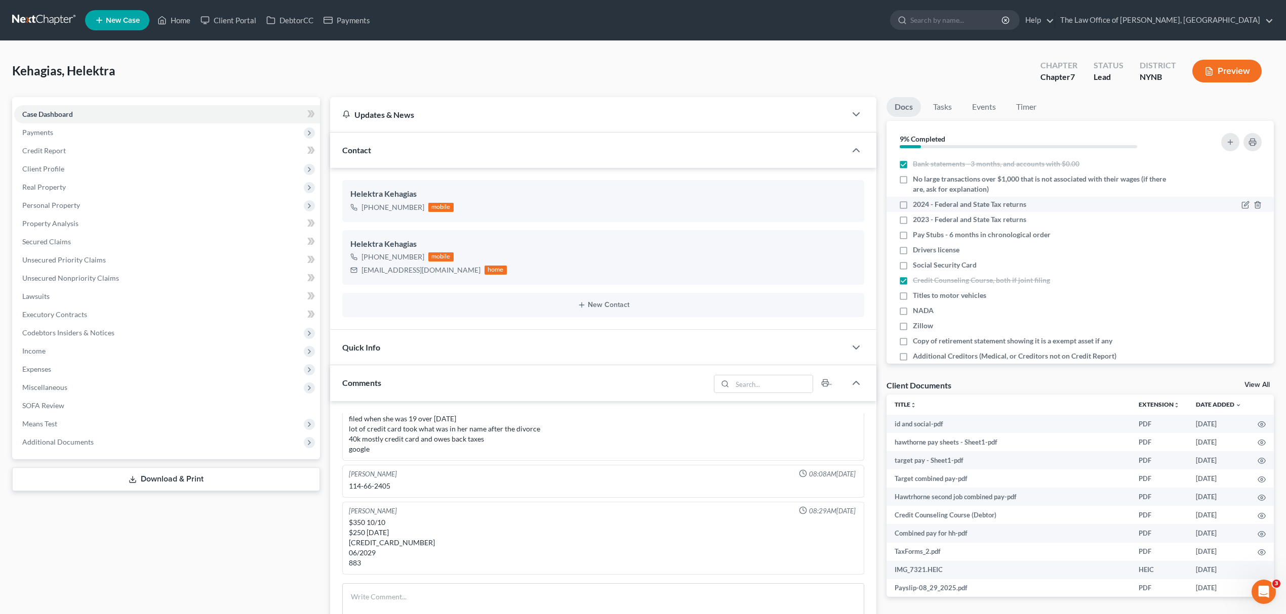
click at [992, 209] on span "2024 - Federal and State Tax returns" at bounding box center [969, 204] width 113 height 10
click at [923, 206] on input "2024 - Federal and State Tax returns" at bounding box center [920, 202] width 7 height 7
click at [963, 205] on span "2024 - Federal and State Tax returns" at bounding box center [969, 204] width 113 height 10
click at [923, 205] on input "2024 - Federal and State Tax returns" at bounding box center [920, 202] width 7 height 7
checkbox input "false"
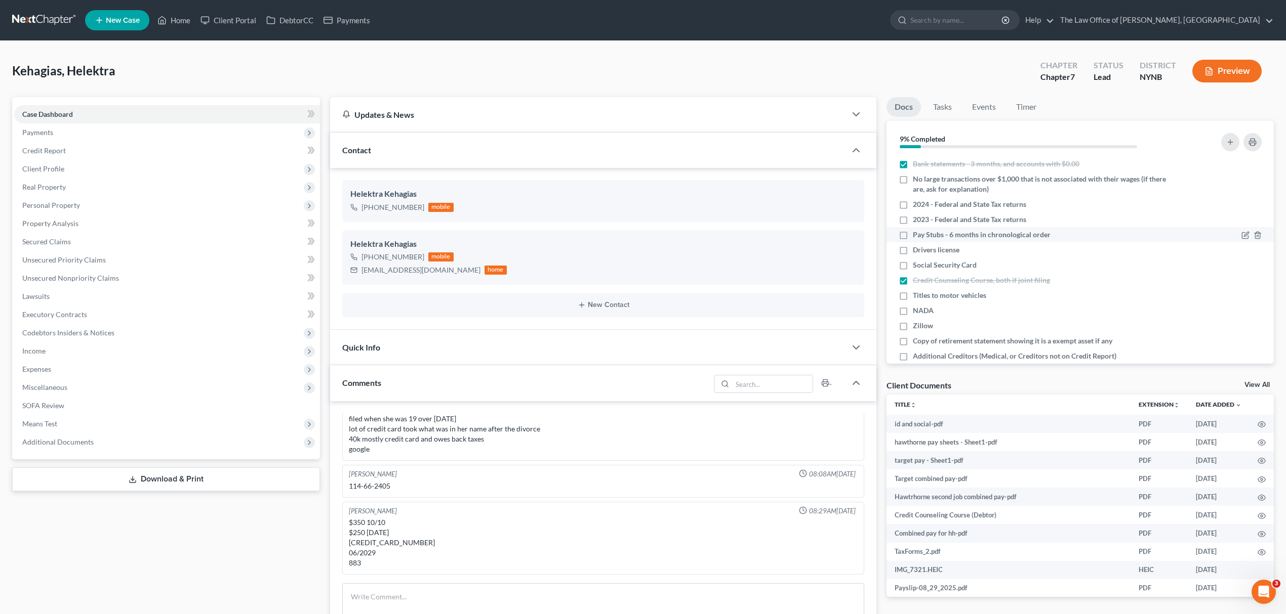
click at [966, 237] on span "Pay Stubs - 6 months in chronological order" at bounding box center [982, 235] width 138 height 10
click at [923, 236] on input "Pay Stubs - 6 months in chronological order" at bounding box center [920, 233] width 7 height 7
checkbox input "true"
click at [956, 252] on span "Drivers license" at bounding box center [936, 250] width 47 height 10
click at [923, 252] on input "Drivers license" at bounding box center [920, 248] width 7 height 7
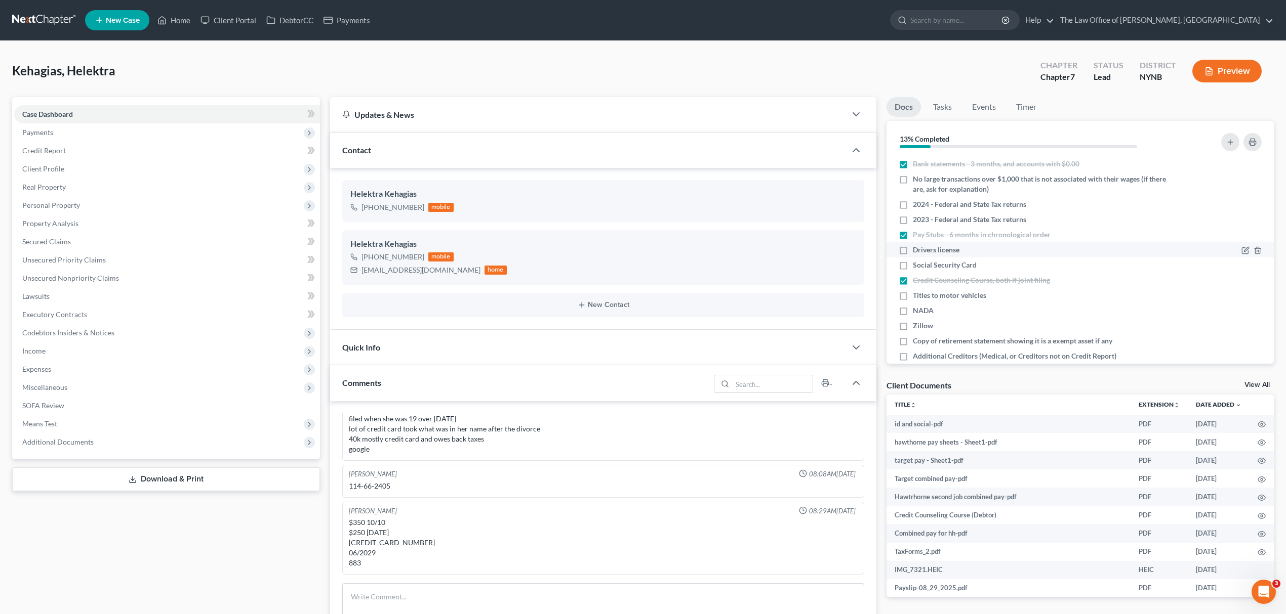
checkbox input "true"
click at [958, 262] on span "Social Security Card" at bounding box center [945, 265] width 64 height 10
click at [923, 262] on input "Social Security Card" at bounding box center [920, 263] width 7 height 7
checkbox input "true"
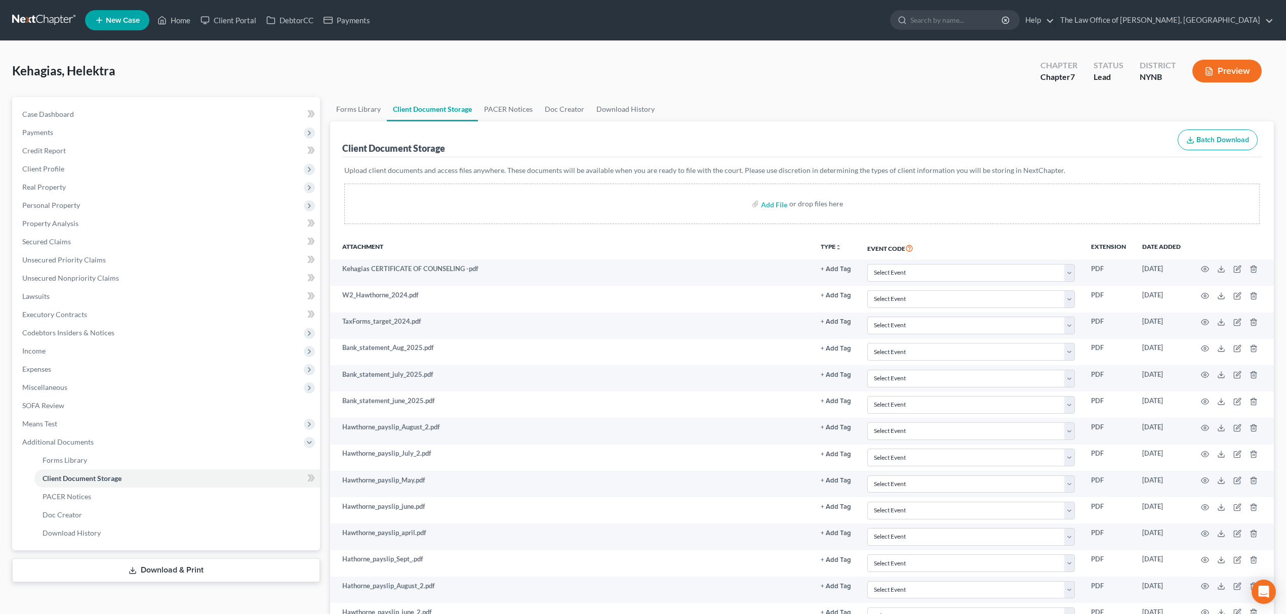
select select "5"
select select "1"
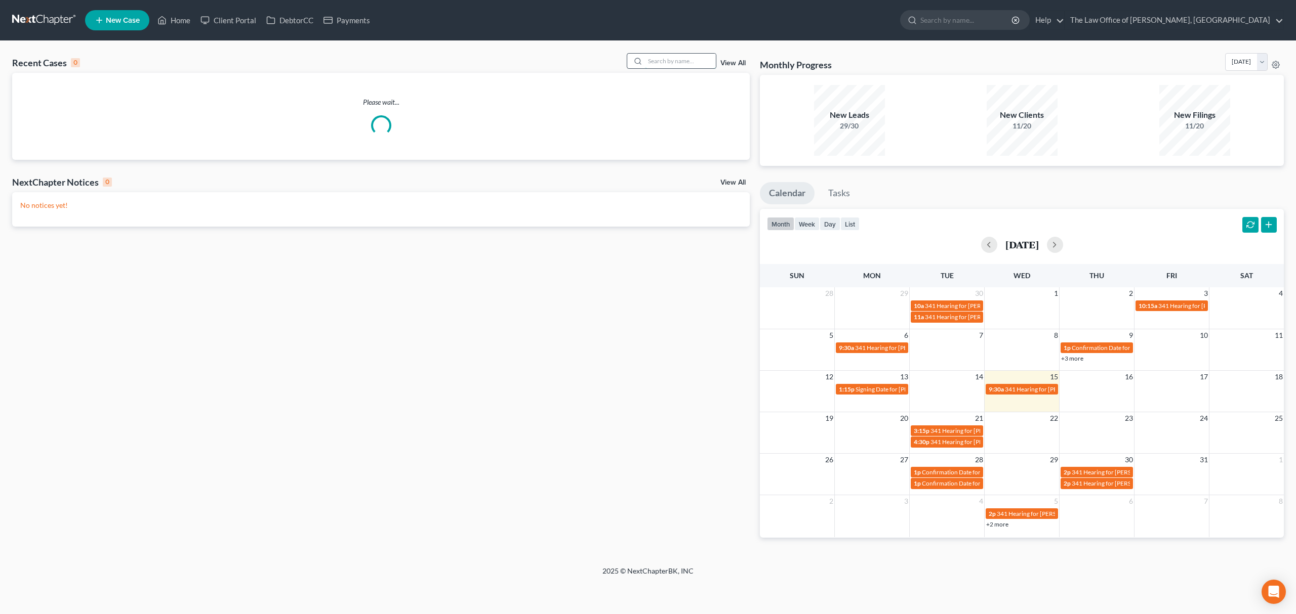
click at [645, 66] on input "search" at bounding box center [680, 61] width 71 height 15
click at [646, 65] on input "search" at bounding box center [680, 61] width 71 height 15
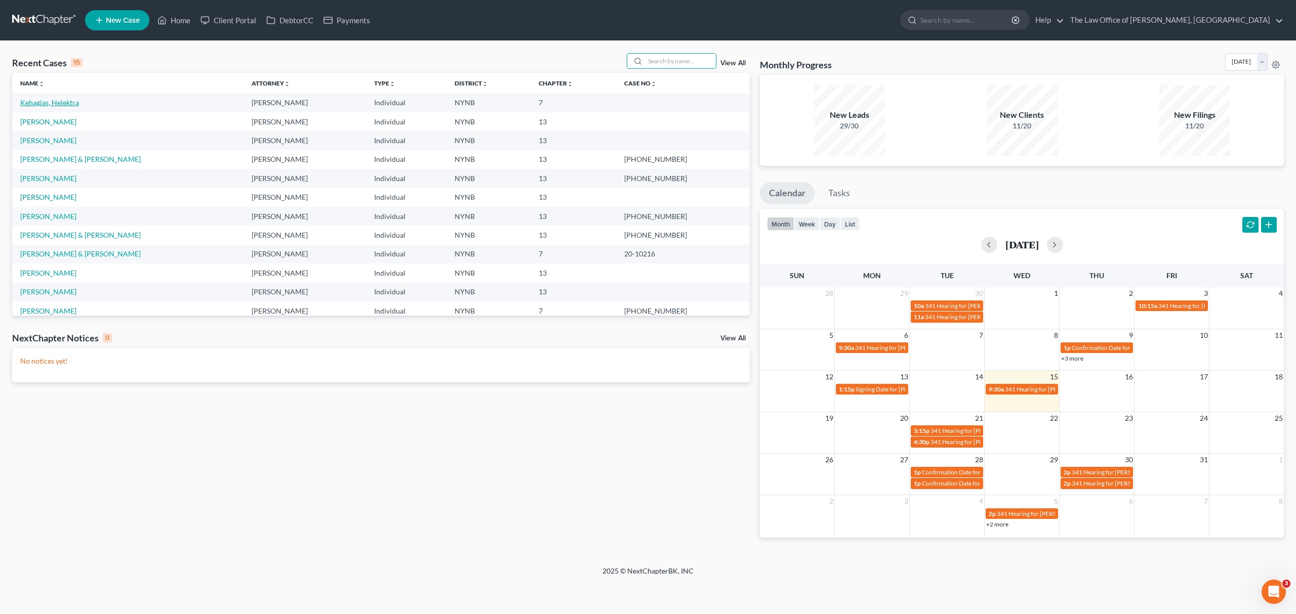
click at [65, 98] on link "Kehagias, Helektra" at bounding box center [49, 102] width 59 height 9
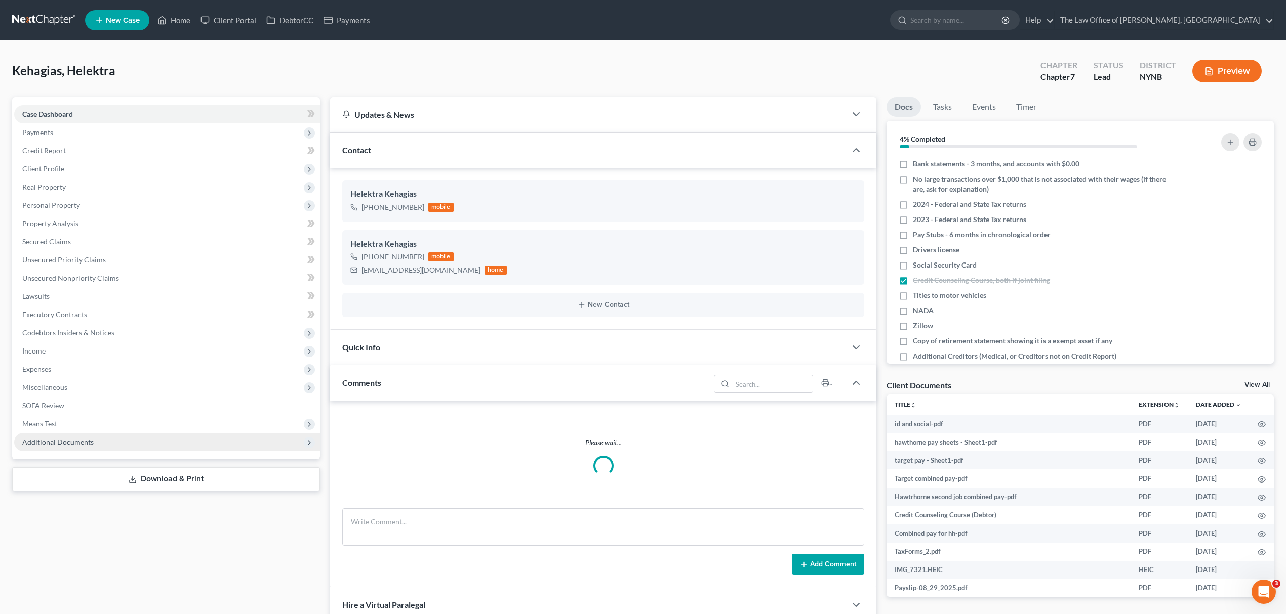
click at [77, 442] on span "Additional Documents" at bounding box center [57, 442] width 71 height 9
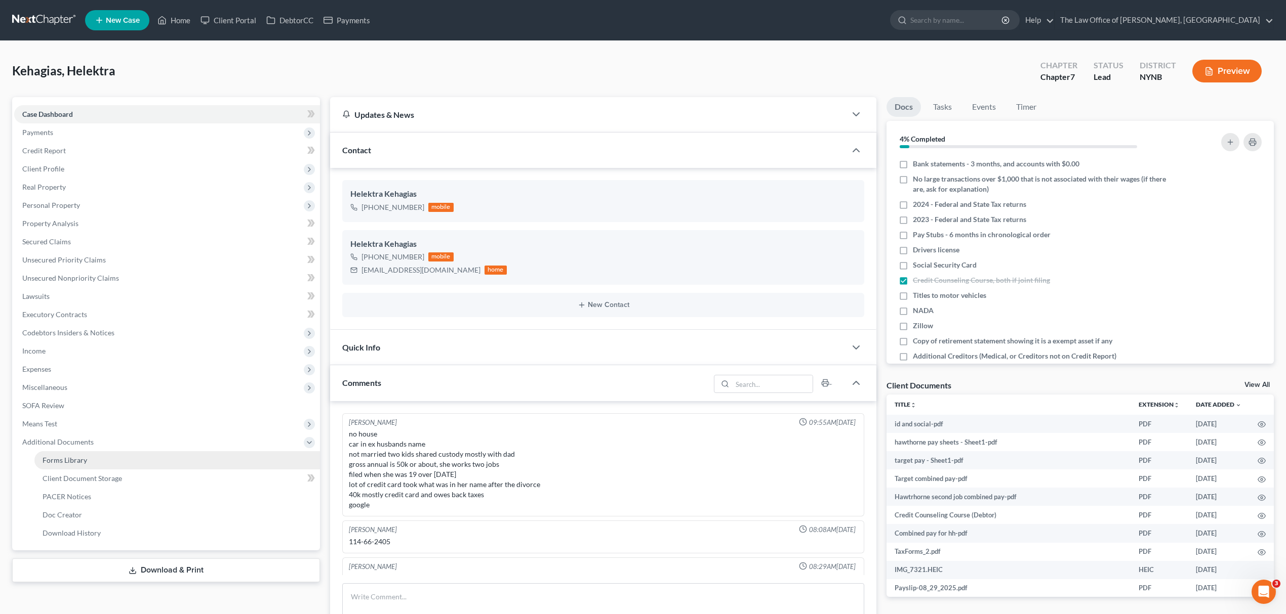
scroll to position [57, 0]
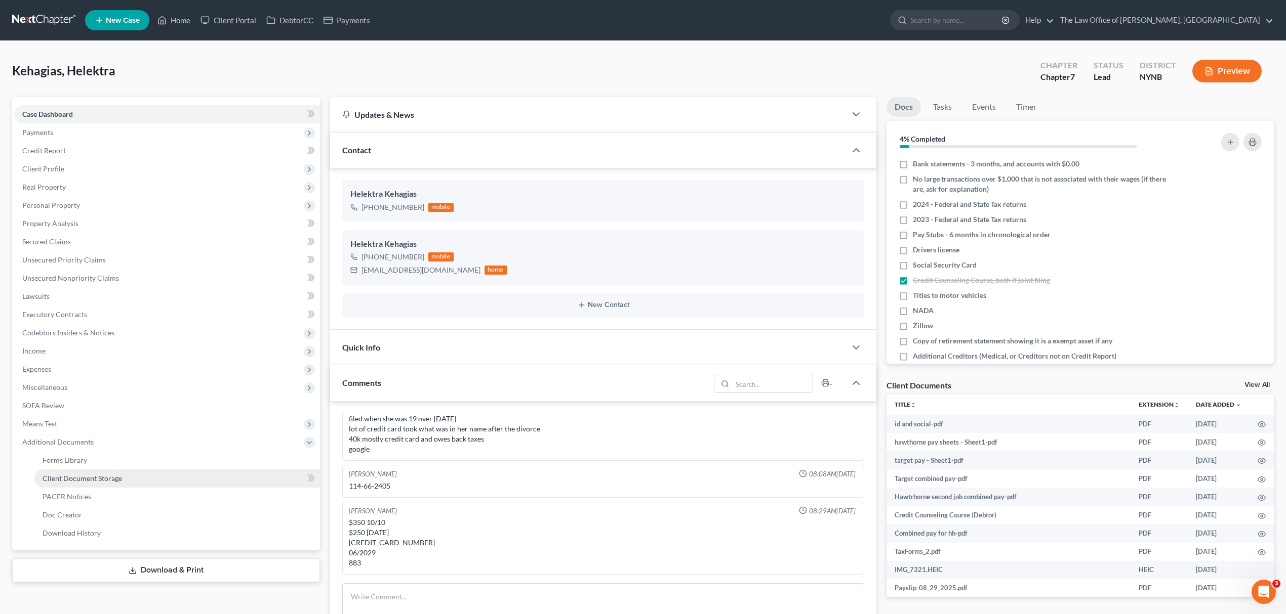
click at [147, 471] on link "Client Document Storage" at bounding box center [176, 479] width 285 height 18
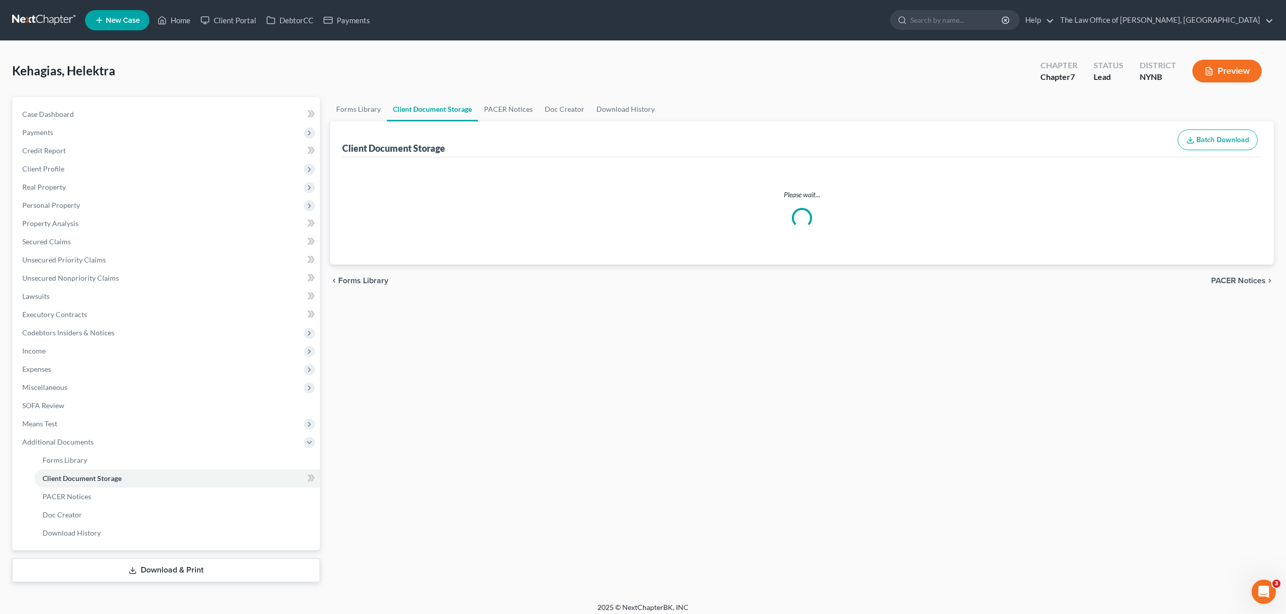
select select "5"
select select "1"
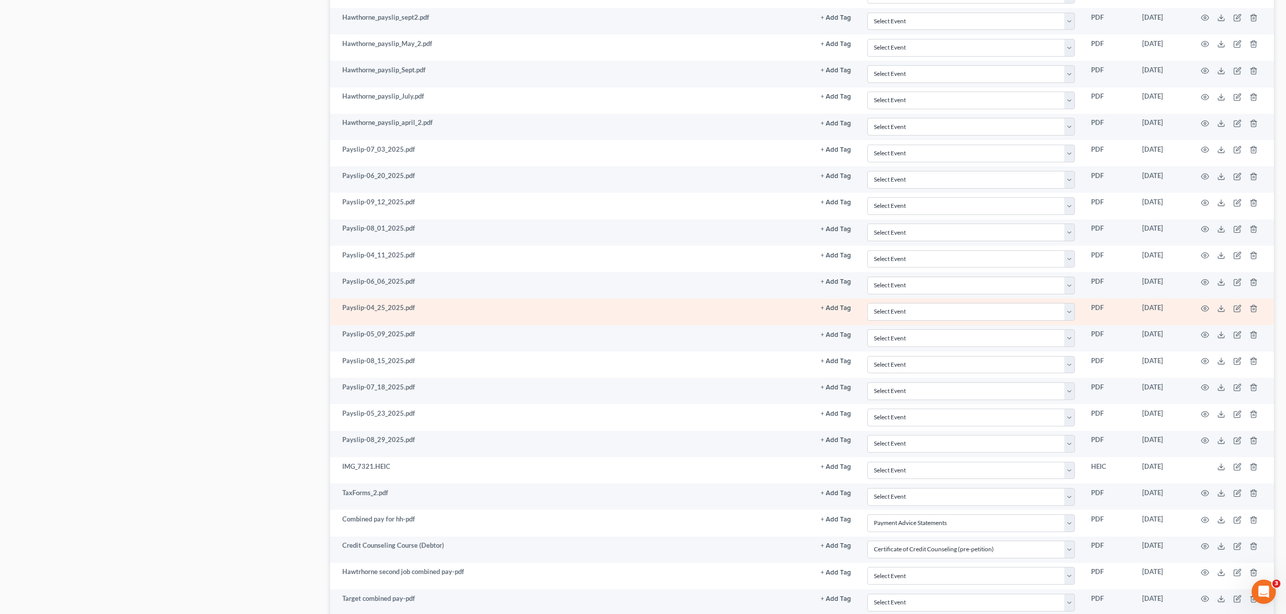
scroll to position [742, 0]
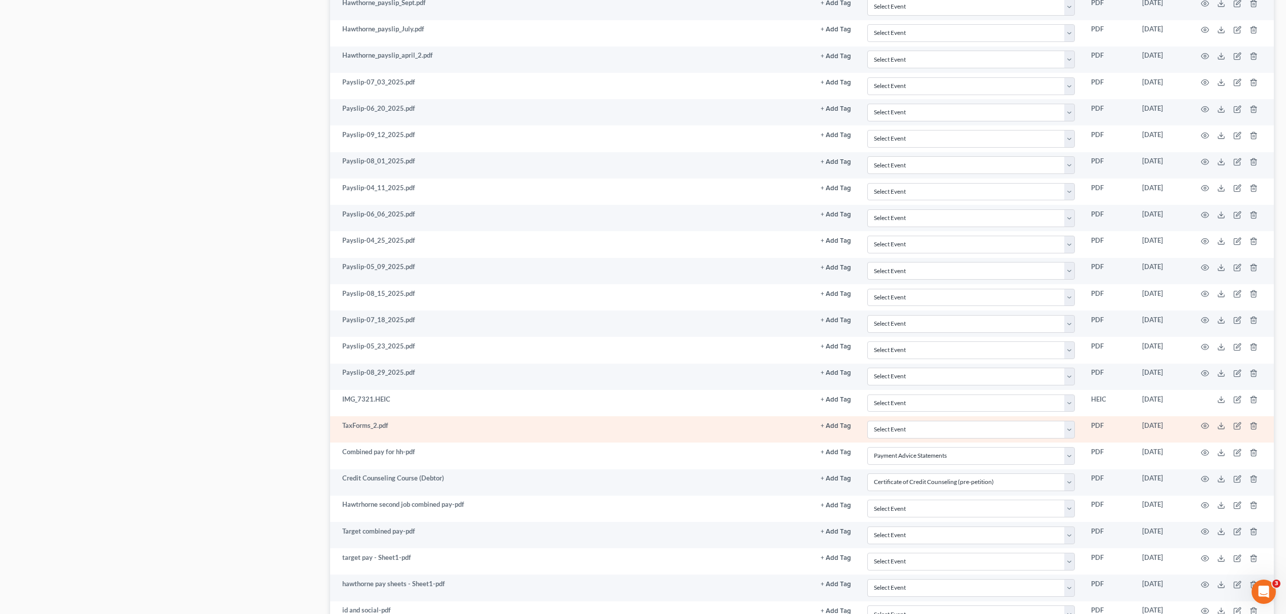
click at [1197, 436] on td at bounding box center [1230, 430] width 85 height 26
click at [1199, 436] on td at bounding box center [1230, 430] width 85 height 26
click at [1204, 430] on icon "button" at bounding box center [1205, 426] width 8 height 8
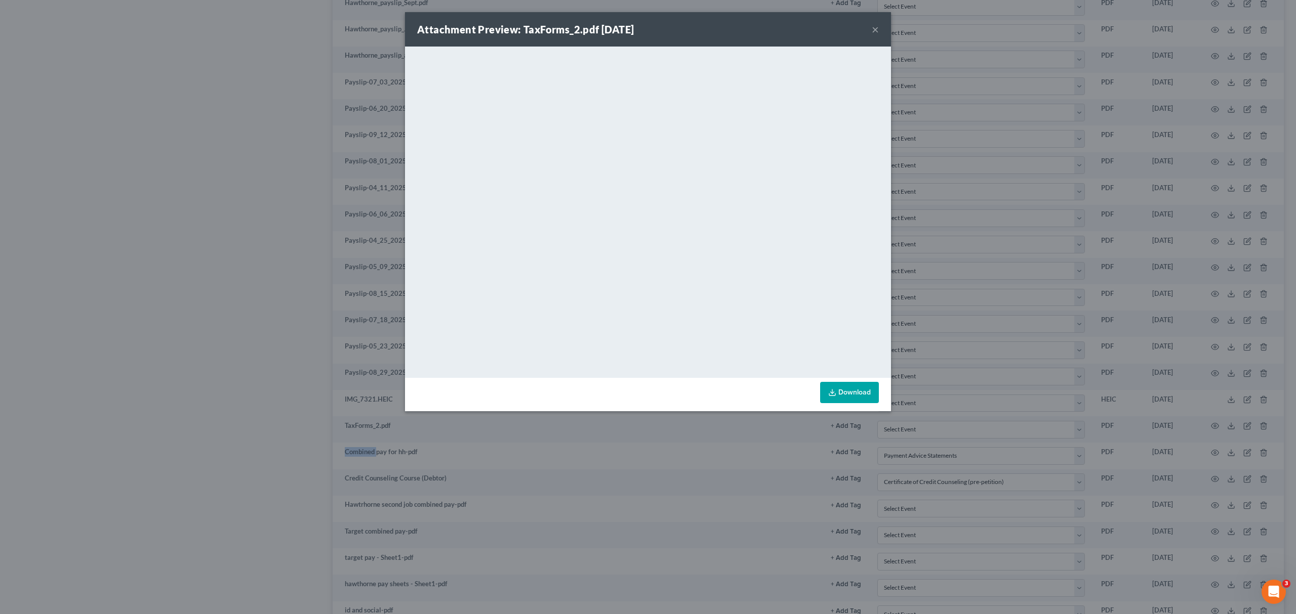
click at [873, 29] on button "×" at bounding box center [875, 29] width 7 height 12
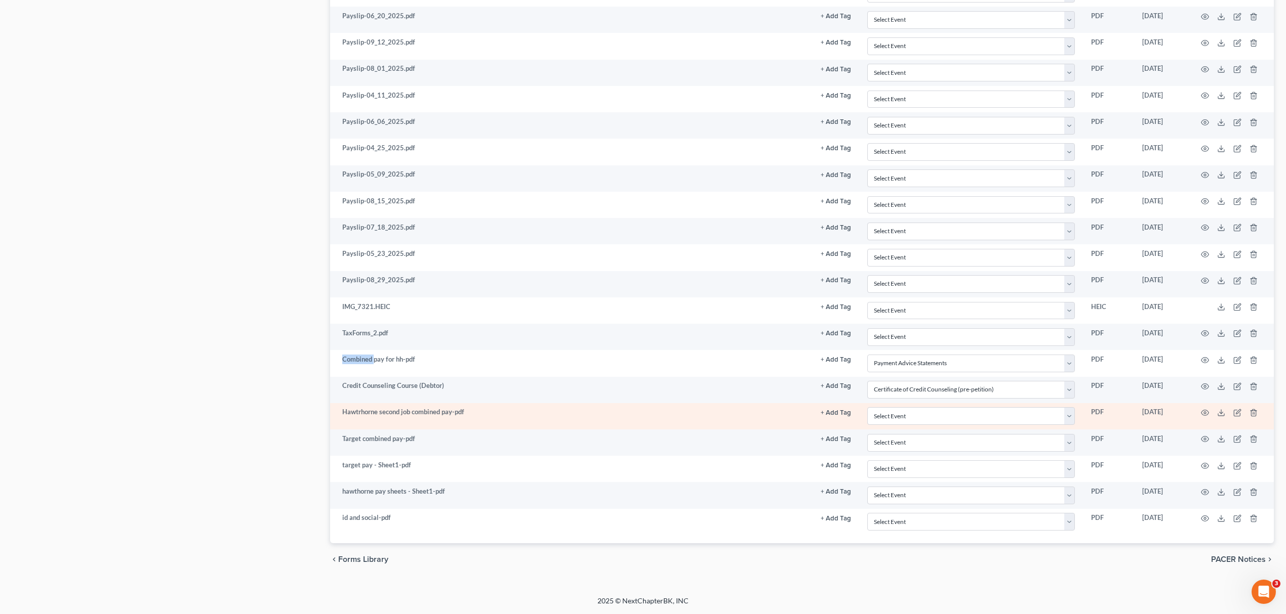
scroll to position [848, 0]
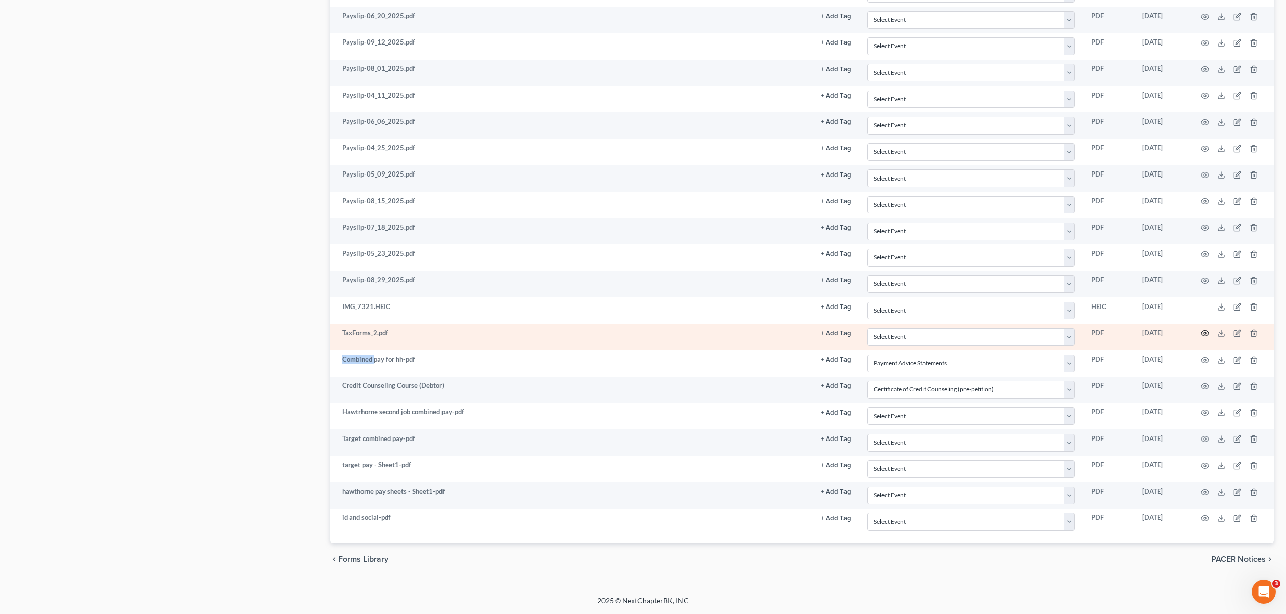
click at [1205, 333] on circle "button" at bounding box center [1205, 334] width 2 height 2
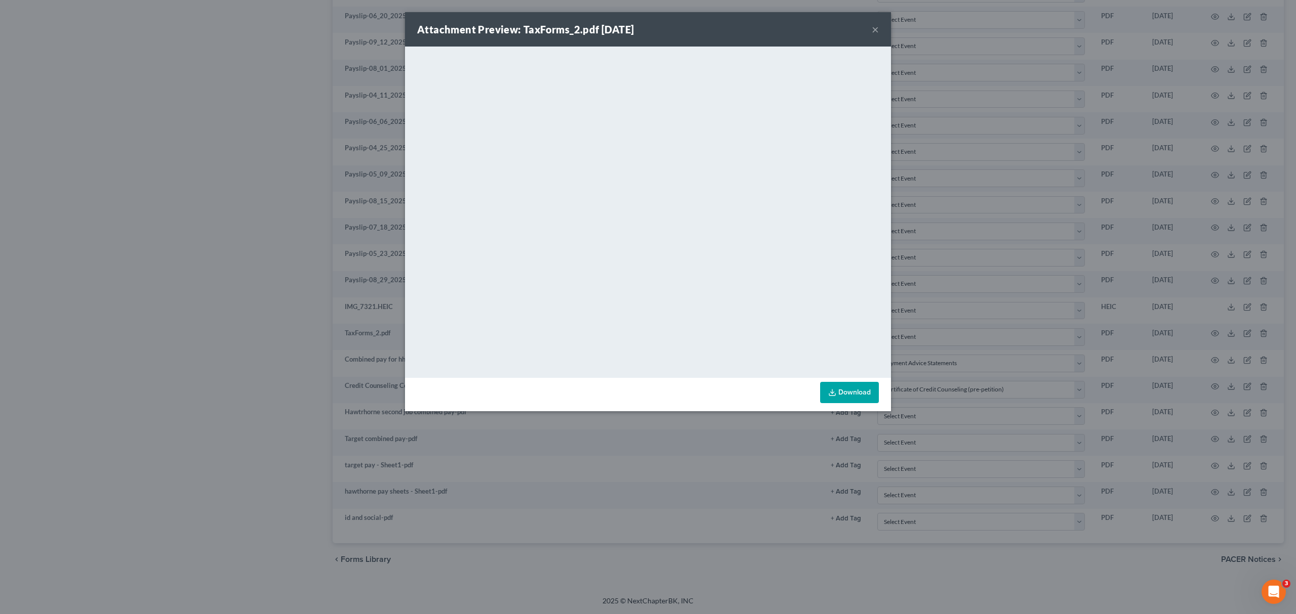
drag, startPoint x: 218, startPoint y: 235, endPoint x: 413, endPoint y: 284, distance: 201.4
click at [221, 235] on div "Attachment Preview: TaxForms_2.pdf 09/29/2025 × <object ng-attr-data='https://n…" at bounding box center [648, 307] width 1296 height 614
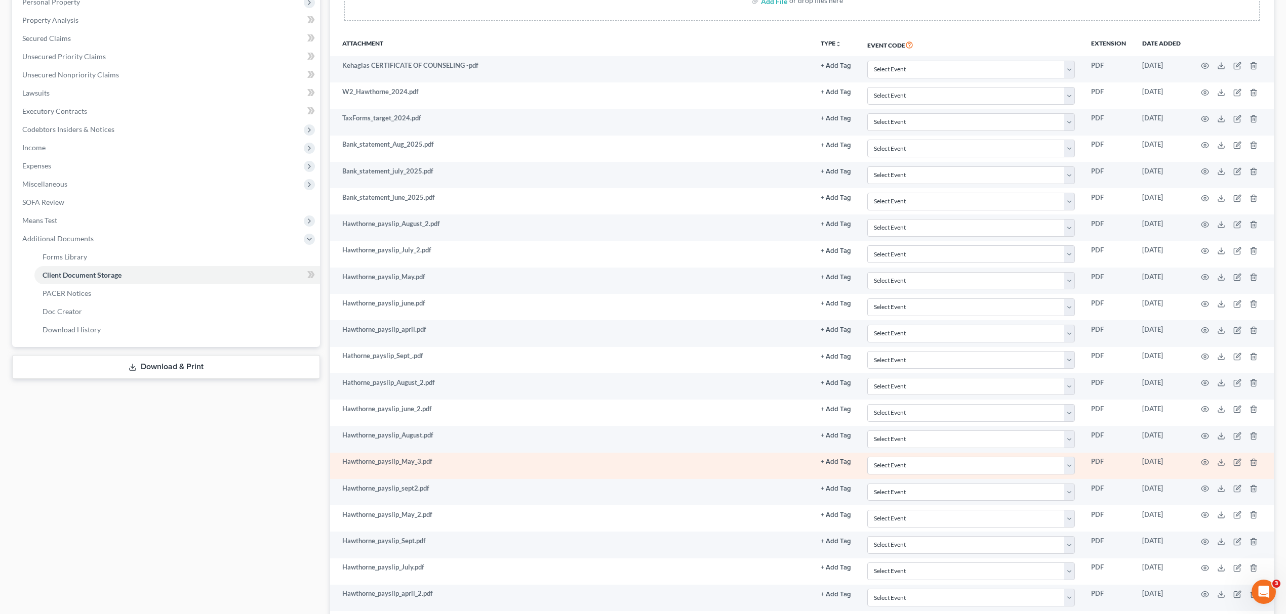
scroll to position [173, 0]
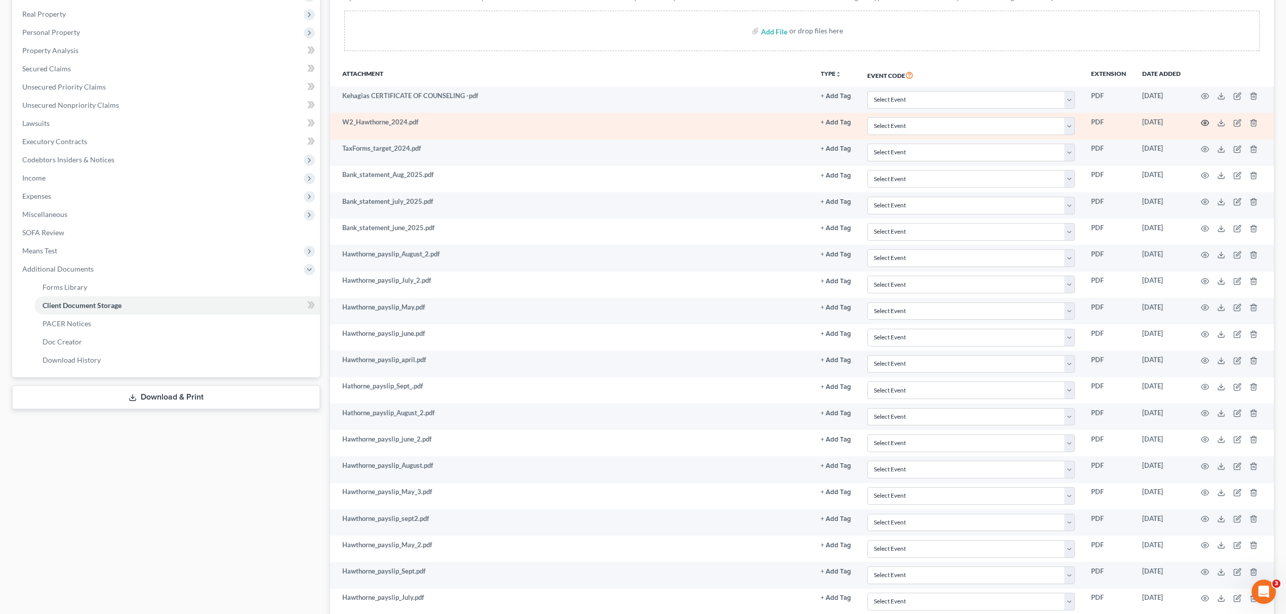
click at [1205, 123] on icon "button" at bounding box center [1205, 123] width 8 height 8
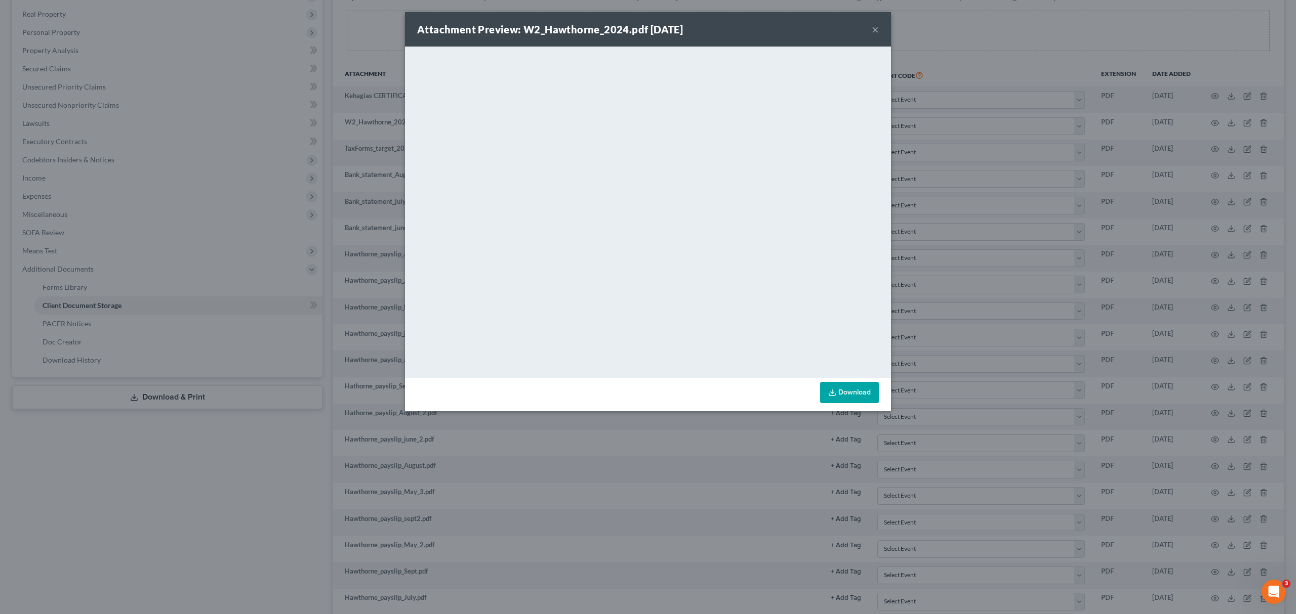
click at [359, 224] on div "Attachment Preview: W2_Hawthorne_2024.pdf 09/29/2025 × <object ng-attr-data='ht…" at bounding box center [648, 307] width 1296 height 614
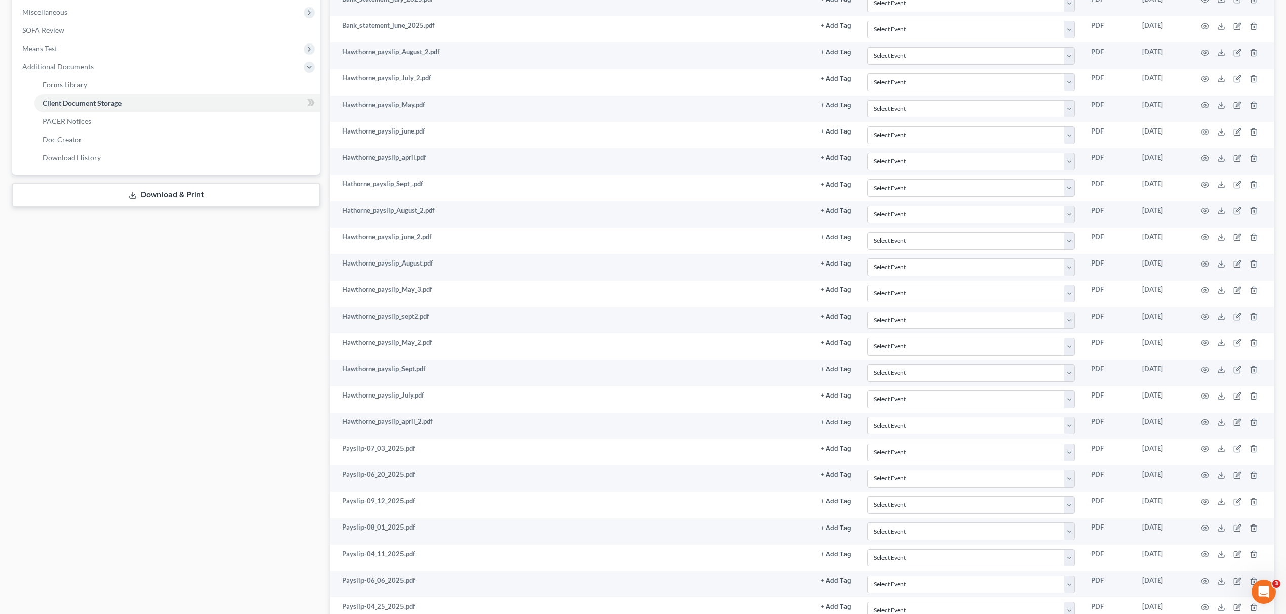
scroll to position [38, 0]
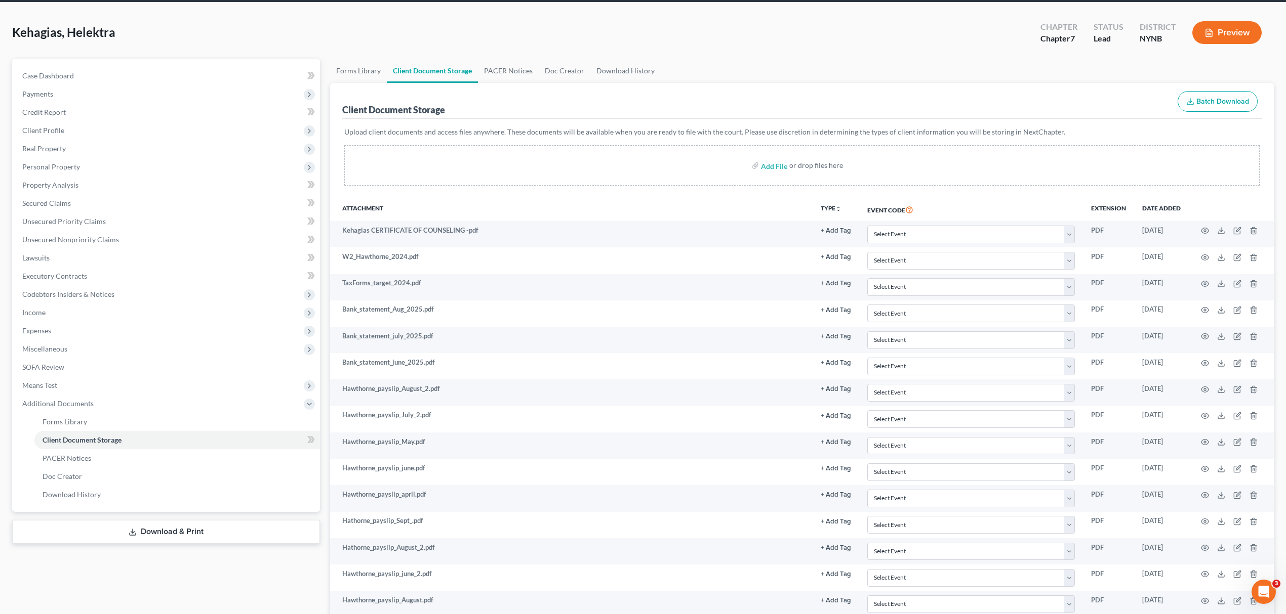
click at [142, 539] on link "Download & Print" at bounding box center [166, 532] width 308 height 24
click at [191, 249] on link "Unsecured Nonpriority Claims" at bounding box center [167, 240] width 306 height 18
